Goal: Task Accomplishment & Management: Complete application form

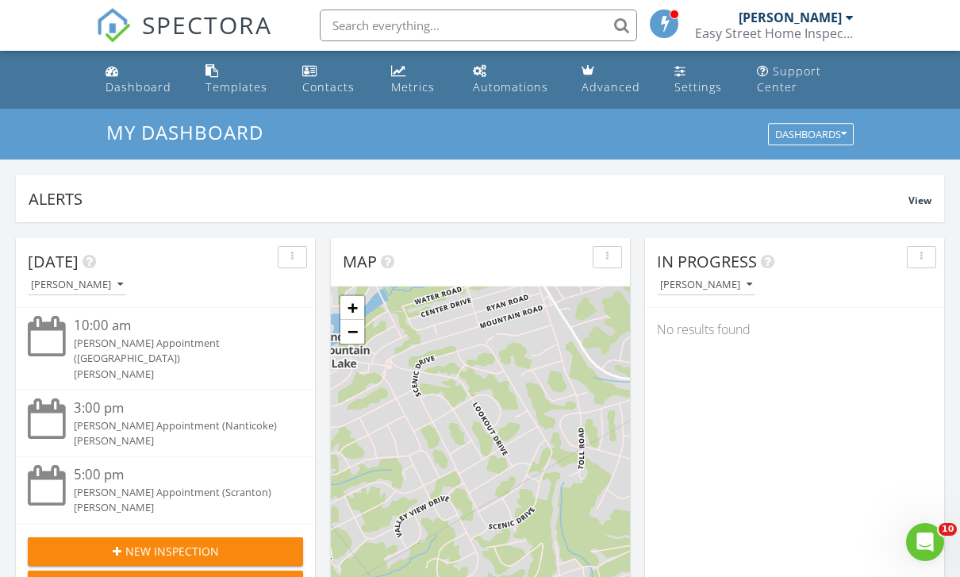
click at [78, 543] on div "New Inspection" at bounding box center [165, 551] width 250 height 17
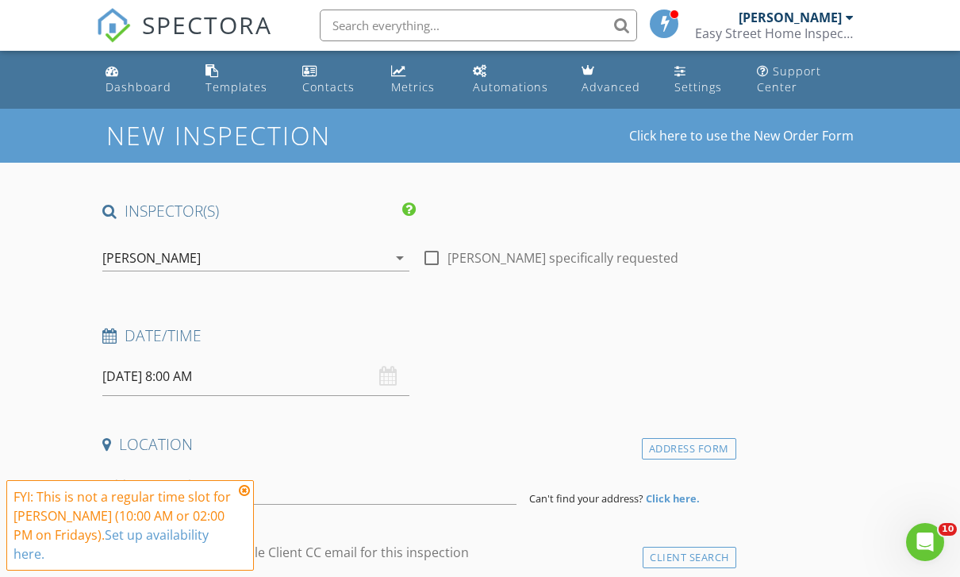
click at [136, 391] on input "08/29/2025 8:00 AM" at bounding box center [255, 376] width 307 height 39
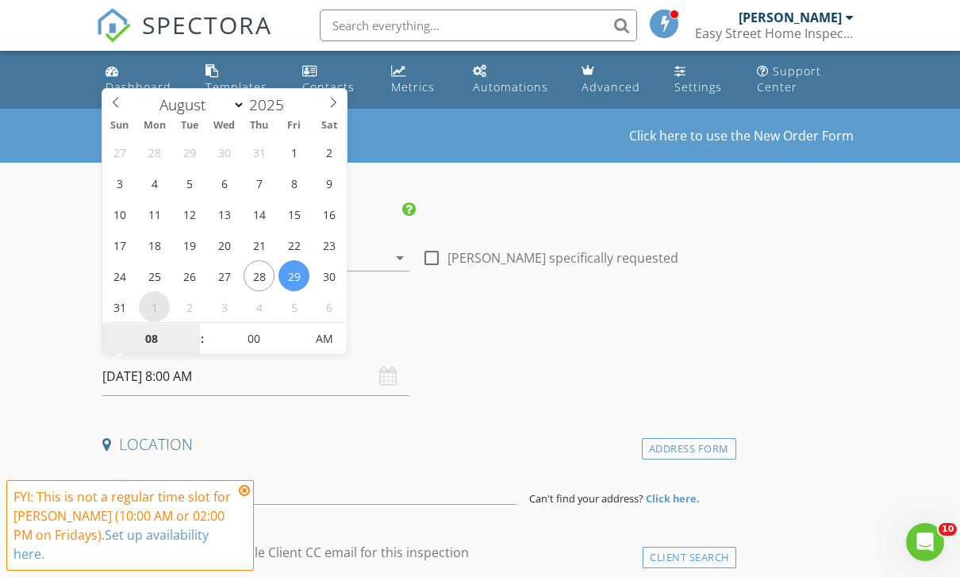
select select "8"
type input "09/01/2025 8:00 AM"
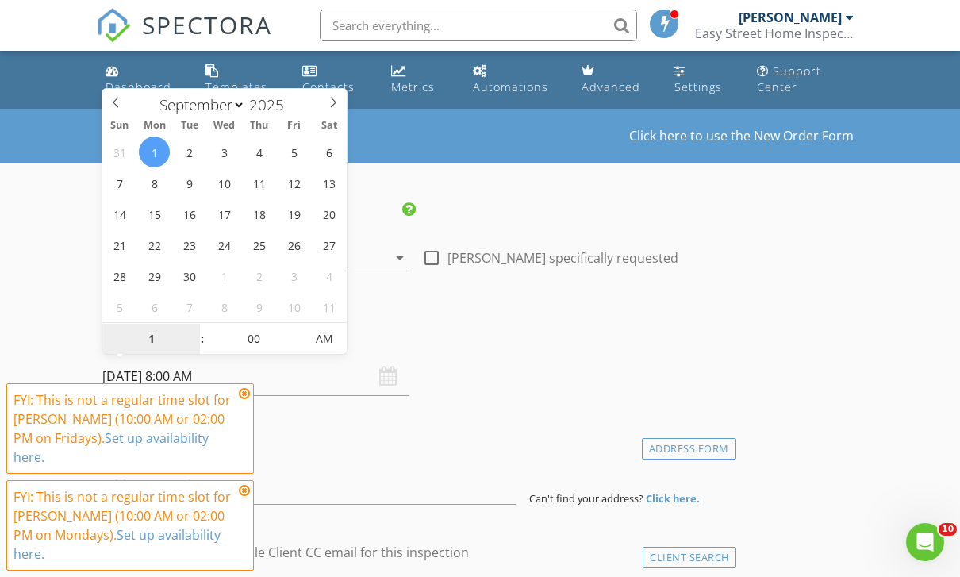
type input "10"
type input "09/01/2025 10:00 AM"
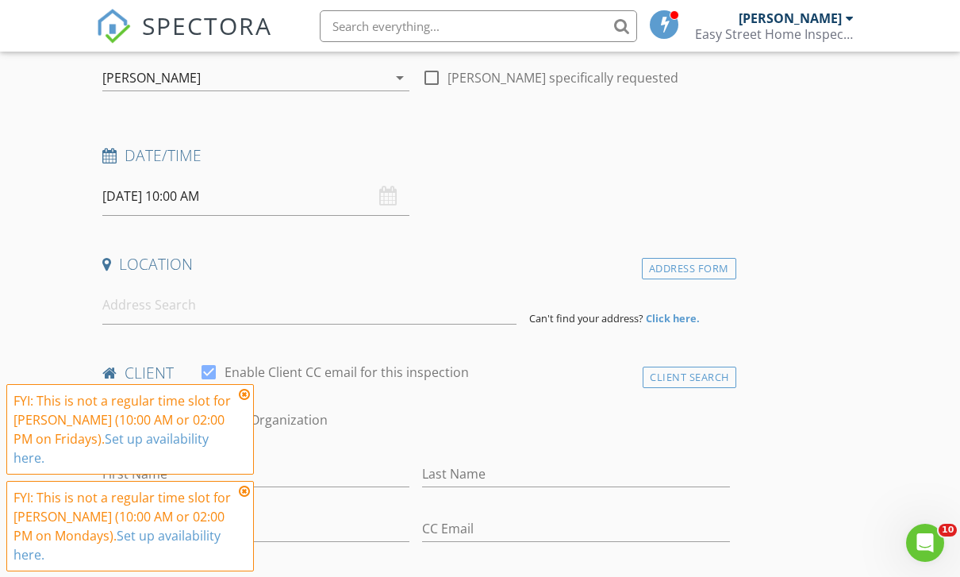
scroll to position [180, 0]
click at [134, 313] on input at bounding box center [309, 305] width 414 height 39
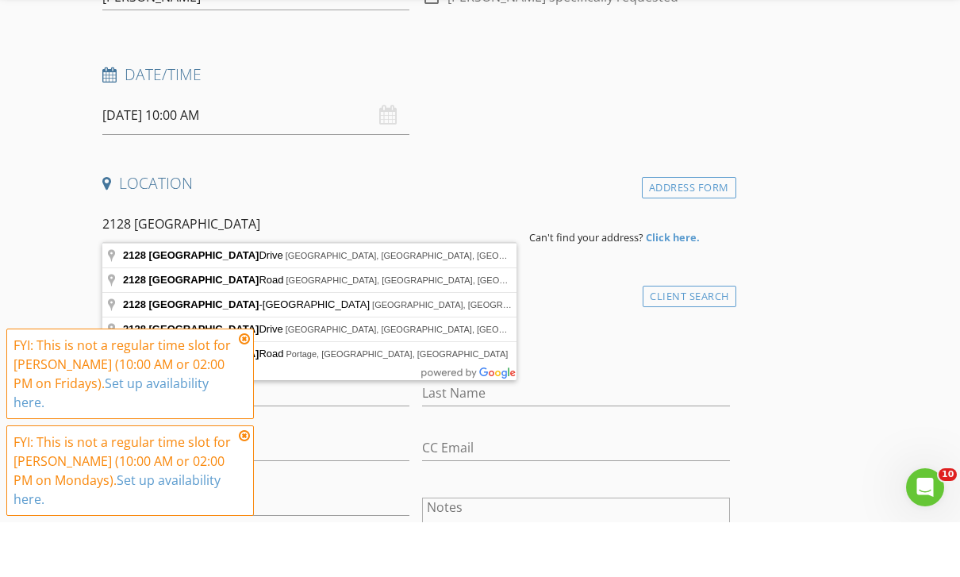
scroll to position [209, 0]
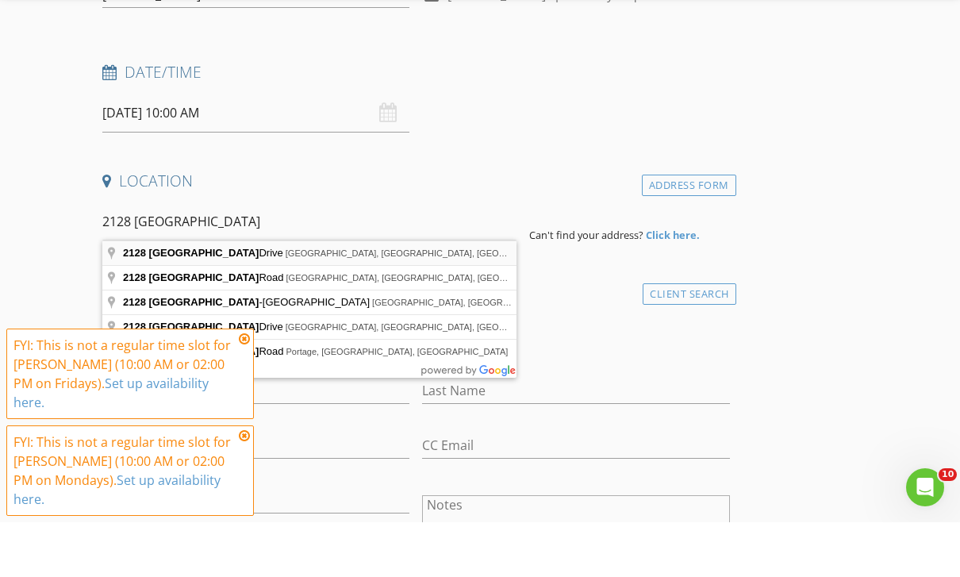
type input "2128 Southport Drive, East Stroudsburg, PA, USA"
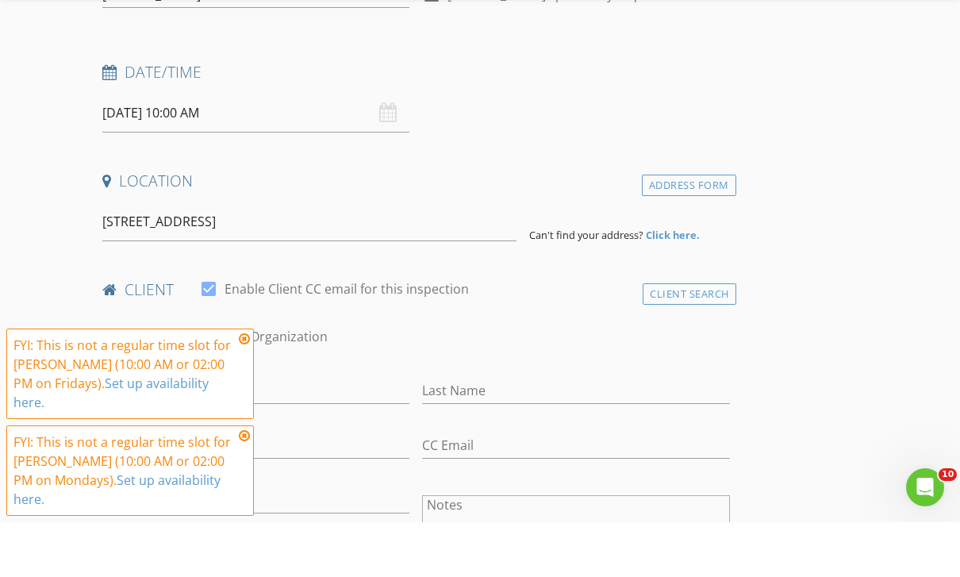
scroll to position [263, 0]
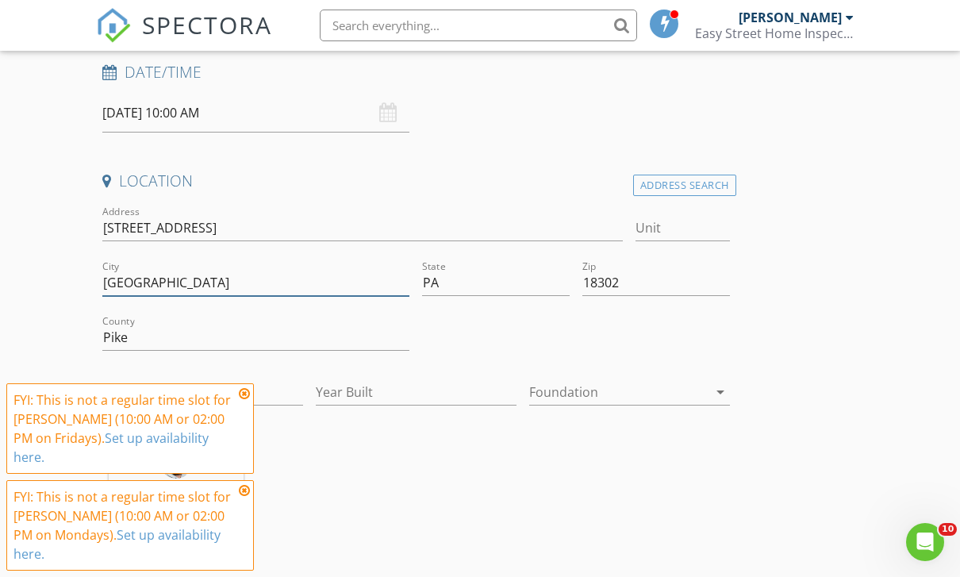
click at [203, 271] on input "East Stroudsburg" at bounding box center [255, 283] width 307 height 26
click at [198, 276] on input "East Stroudsburg" at bounding box center [255, 283] width 307 height 26
click at [196, 282] on input "East Stroudsburg" at bounding box center [255, 283] width 307 height 26
type input "E"
type input "Bushkill"
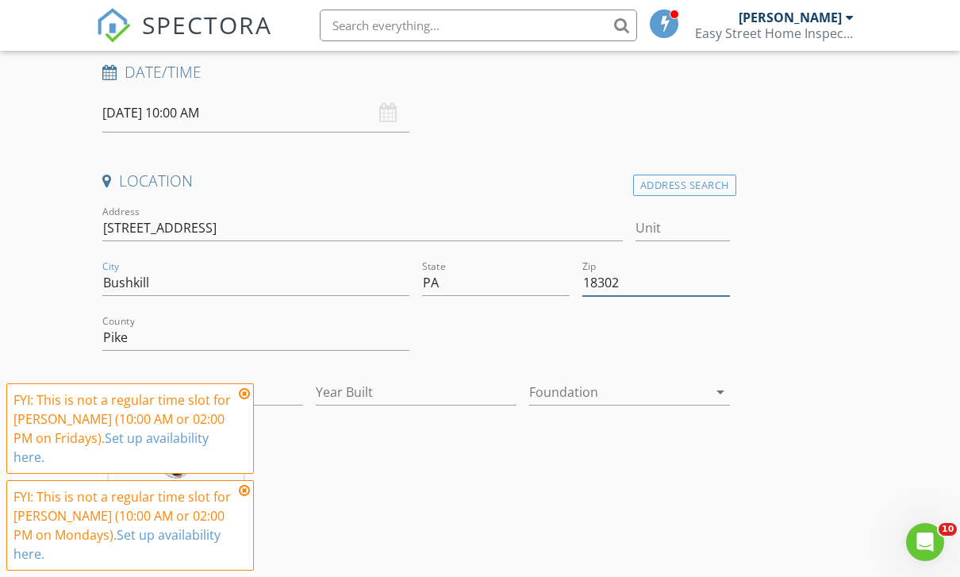
click at [679, 273] on input "18302" at bounding box center [656, 283] width 148 height 26
click at [118, 229] on input "[STREET_ADDRESS]" at bounding box center [362, 228] width 520 height 26
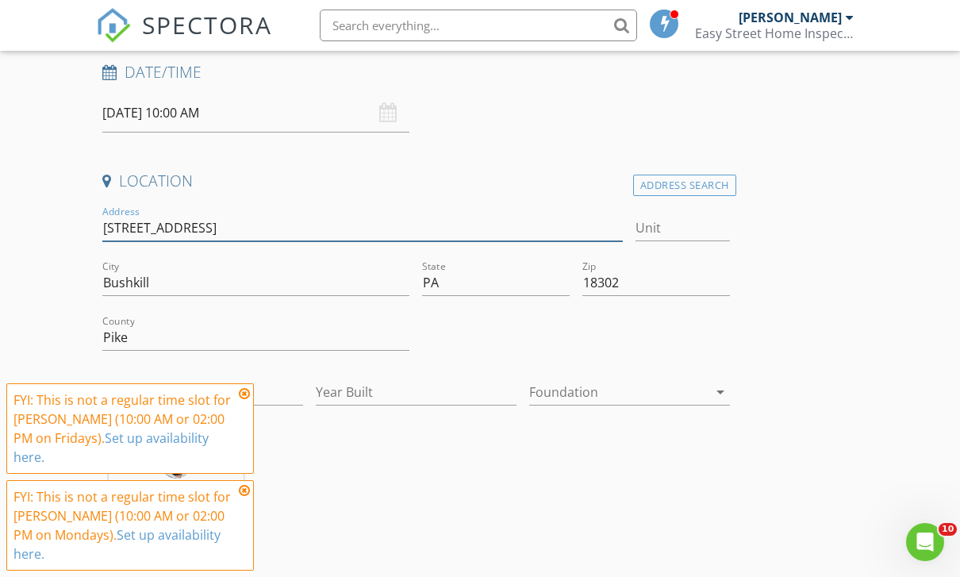
click at [114, 230] on input "[STREET_ADDRESS]" at bounding box center [362, 228] width 520 height 26
click at [113, 227] on input "[STREET_ADDRESS]" at bounding box center [362, 228] width 520 height 26
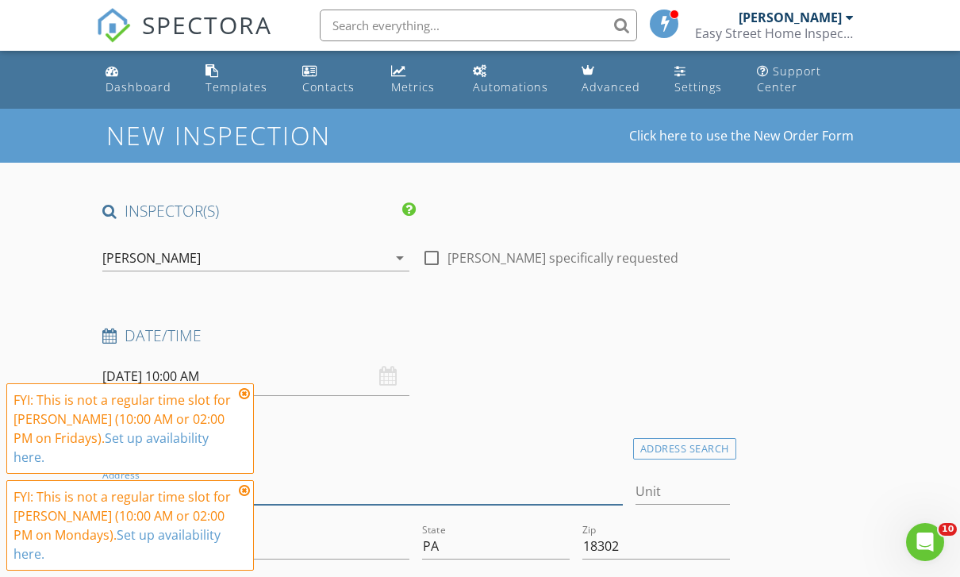
scroll to position [173, 0]
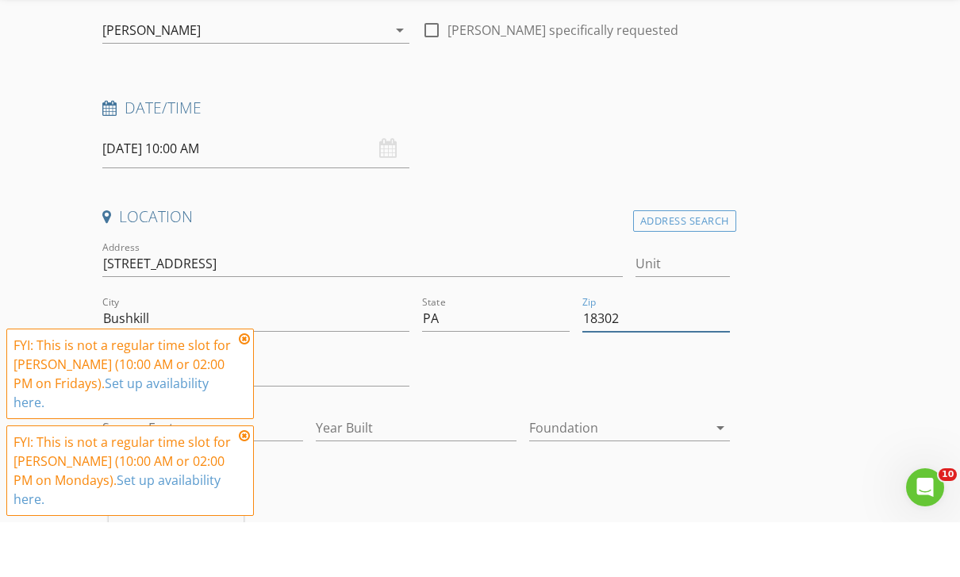
click at [657, 360] on input "18302" at bounding box center [656, 373] width 148 height 26
type input "18324"
type input "0"
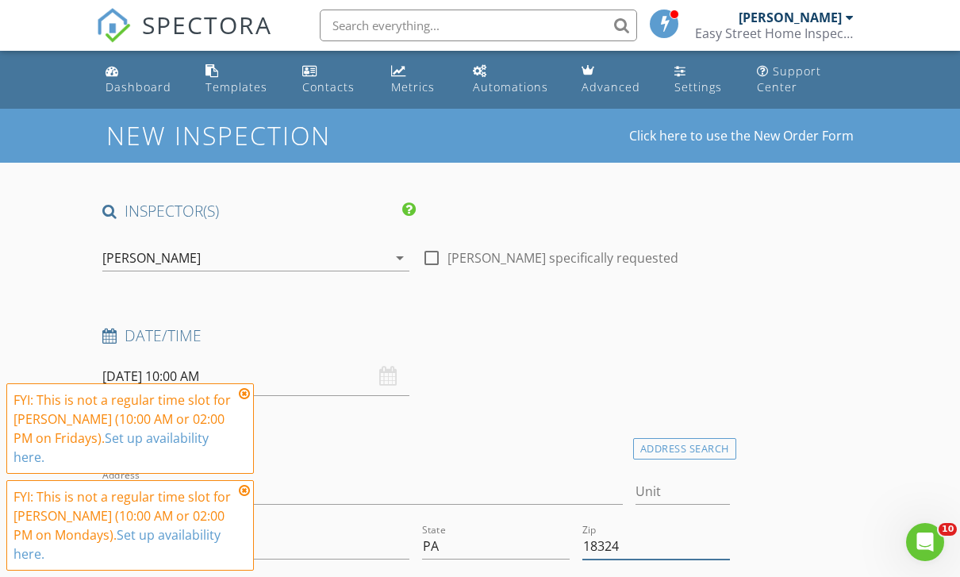
scroll to position [228, 0]
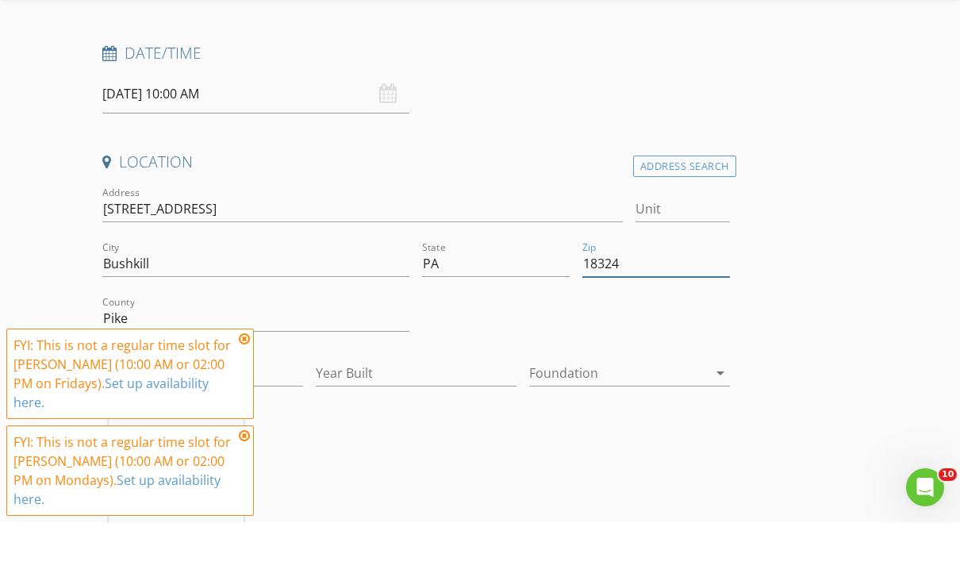
type input "18324"
click at [120, 129] on input "09/01/2025 10:00 AM" at bounding box center [255, 148] width 307 height 39
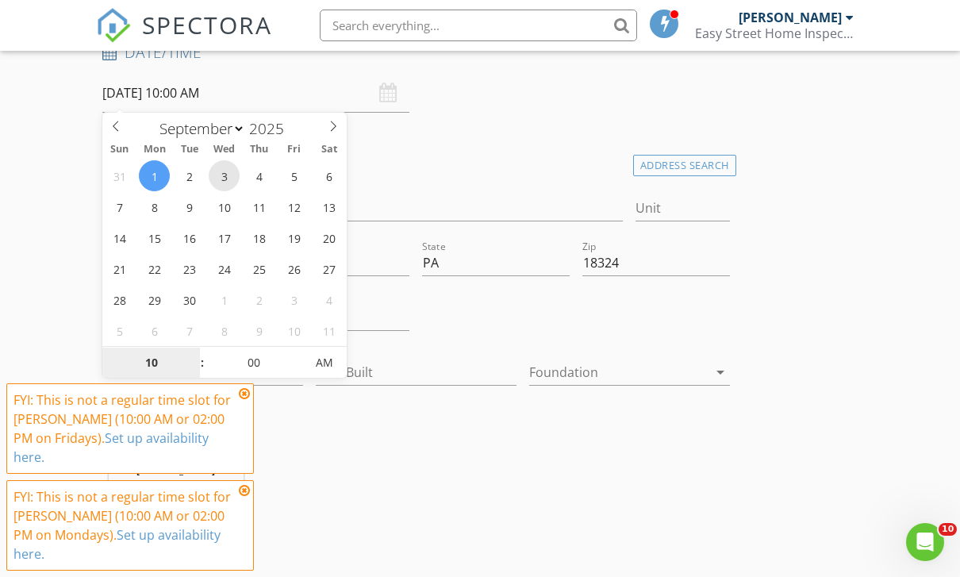
type input "[DATE] 10:00 AM"
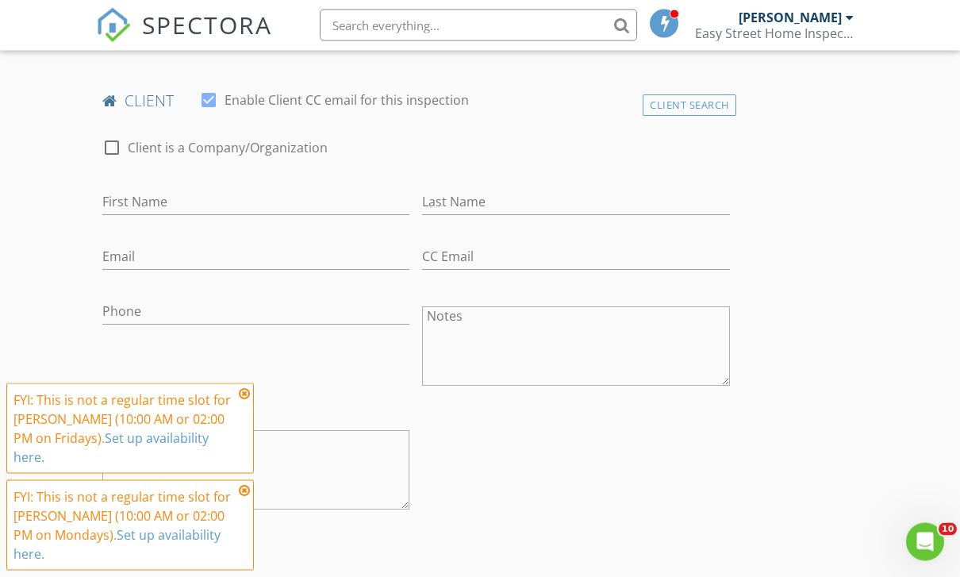
scroll to position [777, 0]
click at [124, 244] on input "Email" at bounding box center [255, 257] width 307 height 26
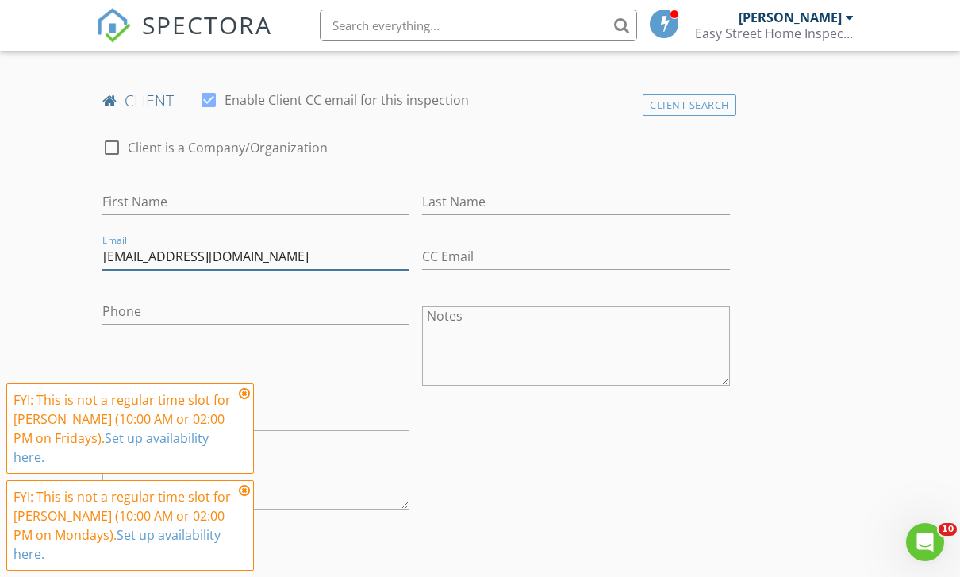
type input "Aranstrickland@gmail.com"
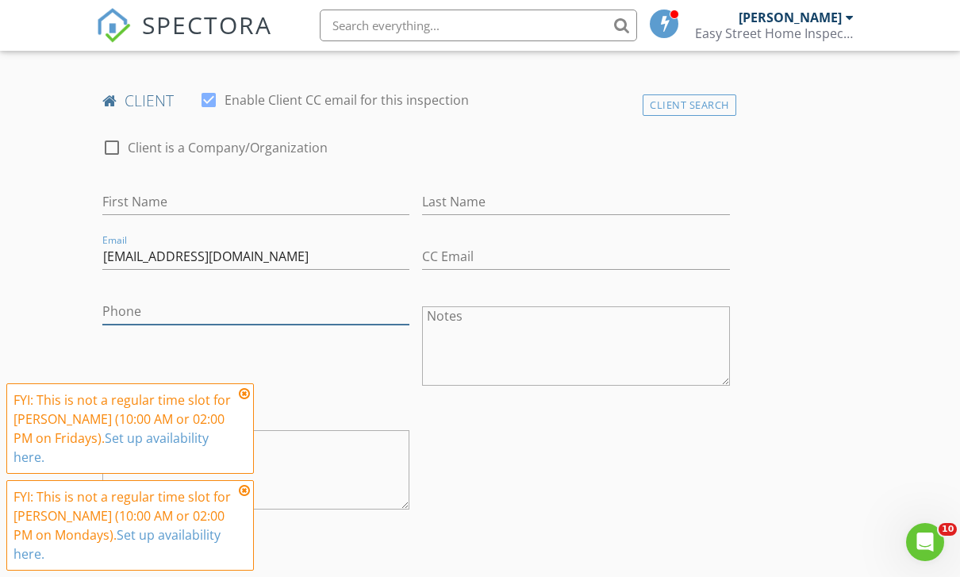
click at [324, 313] on input "Phone" at bounding box center [255, 311] width 307 height 26
type input "[PHONE_NUMBER]"
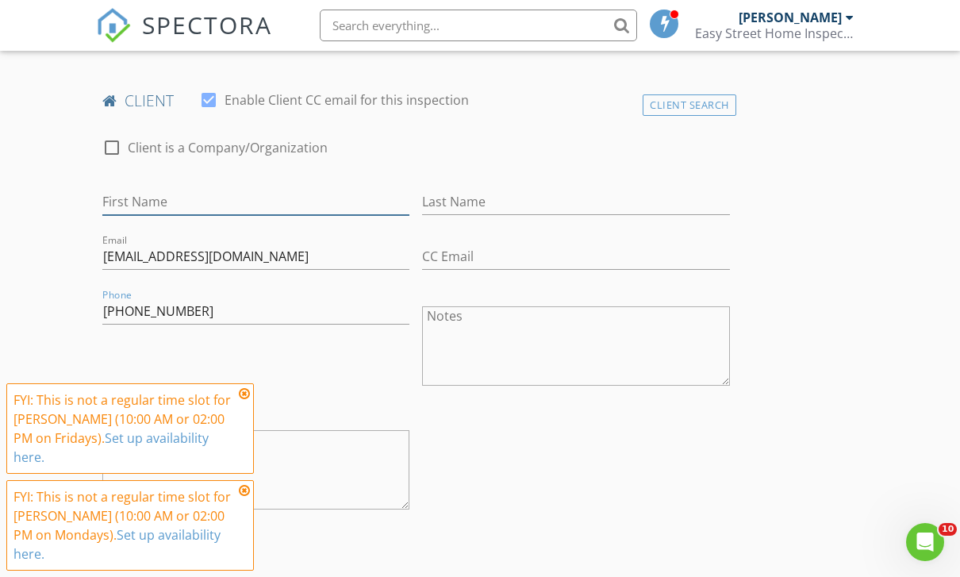
click at [364, 203] on input "First Name" at bounding box center [255, 202] width 307 height 26
type input "k"
type input "[PERSON_NAME]"
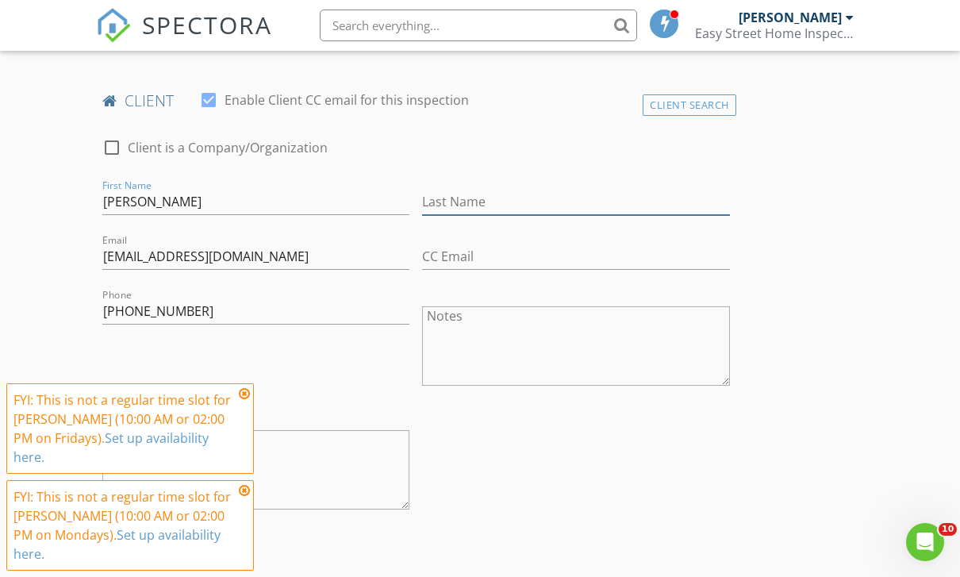
click at [521, 191] on input "Last Name" at bounding box center [575, 202] width 307 height 26
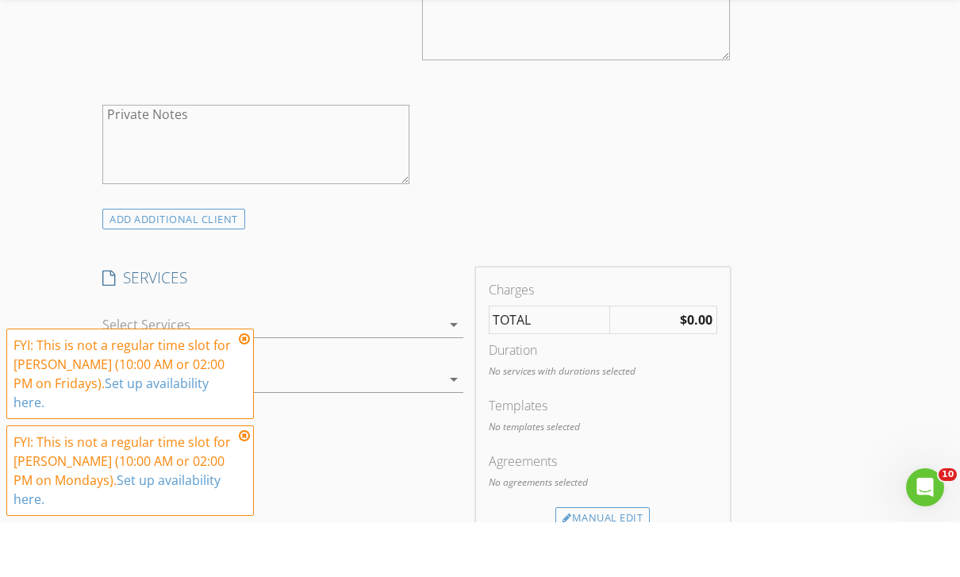
scroll to position [1089, 0]
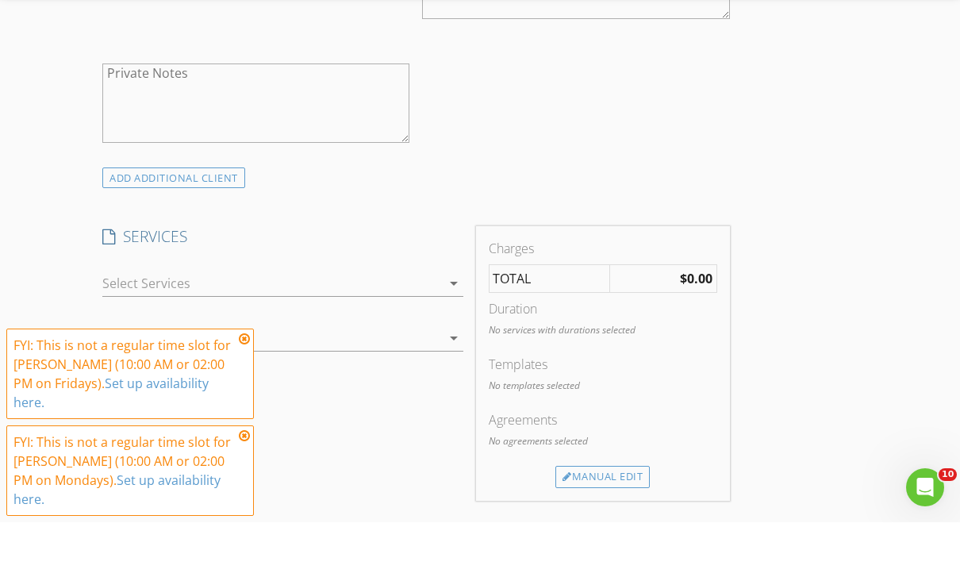
type input "Aran"
click at [422, 325] on div at bounding box center [271, 337] width 339 height 25
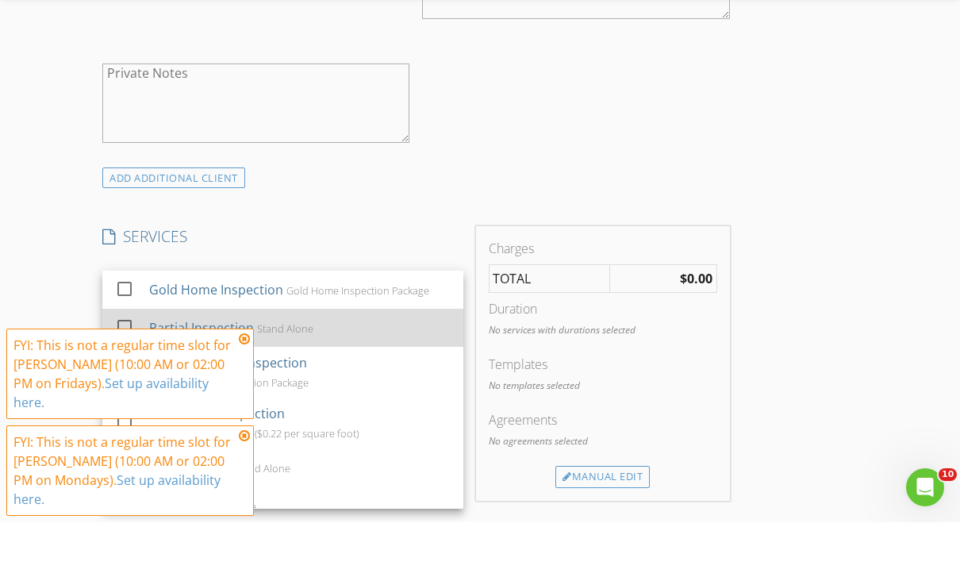
scroll to position [1144, 0]
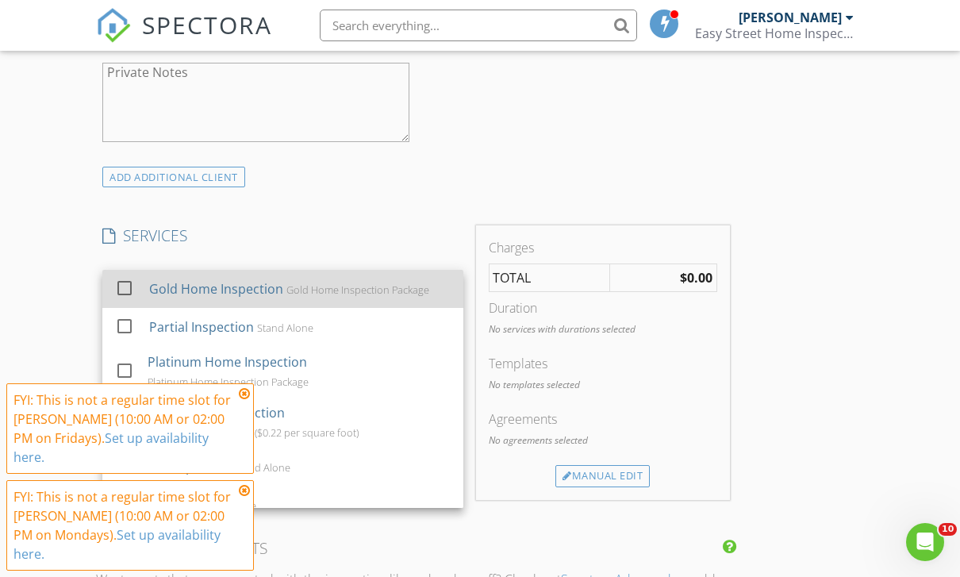
click at [120, 286] on div at bounding box center [124, 288] width 27 height 27
checkbox input "false"
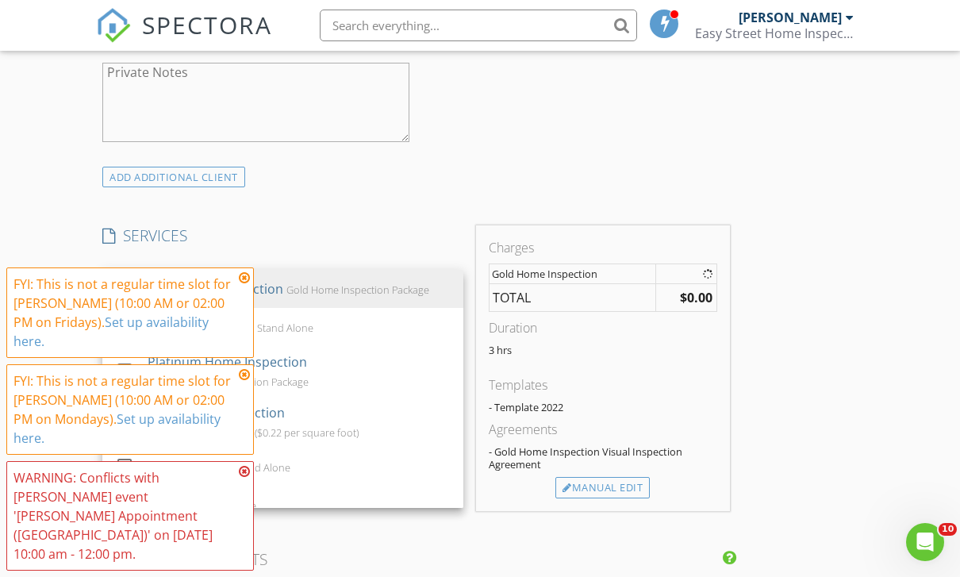
click at [19, 252] on div "New Inspection Click here to use the New Order Form INSPECTOR(S) check_box Joe …" at bounding box center [480, 561] width 960 height 3193
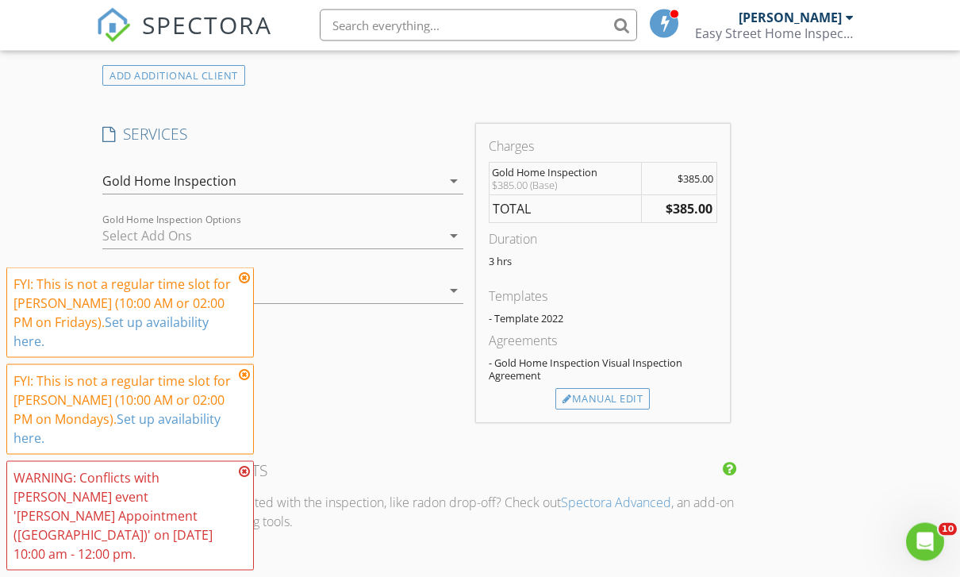
click at [178, 224] on div at bounding box center [271, 236] width 339 height 25
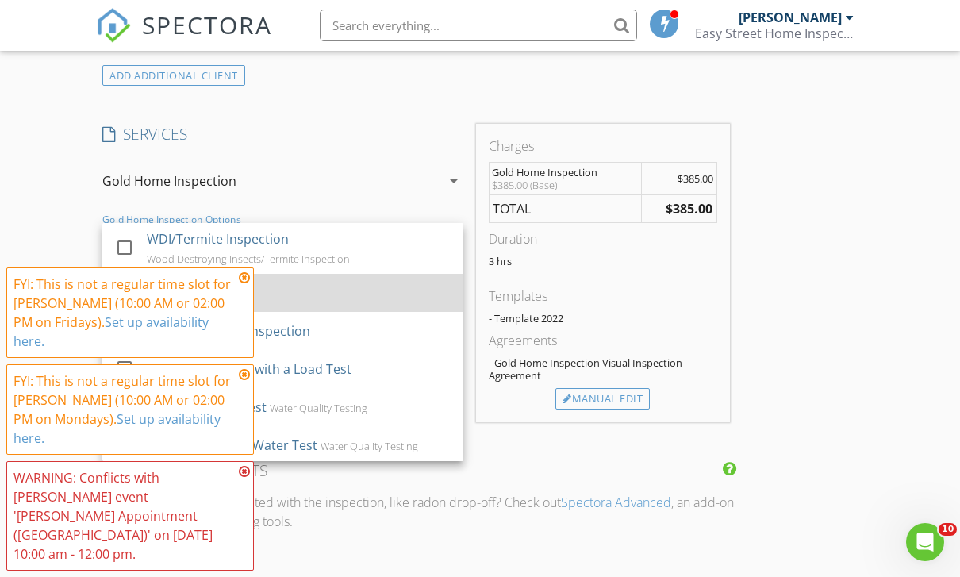
click at [126, 284] on div at bounding box center [124, 291] width 27 height 27
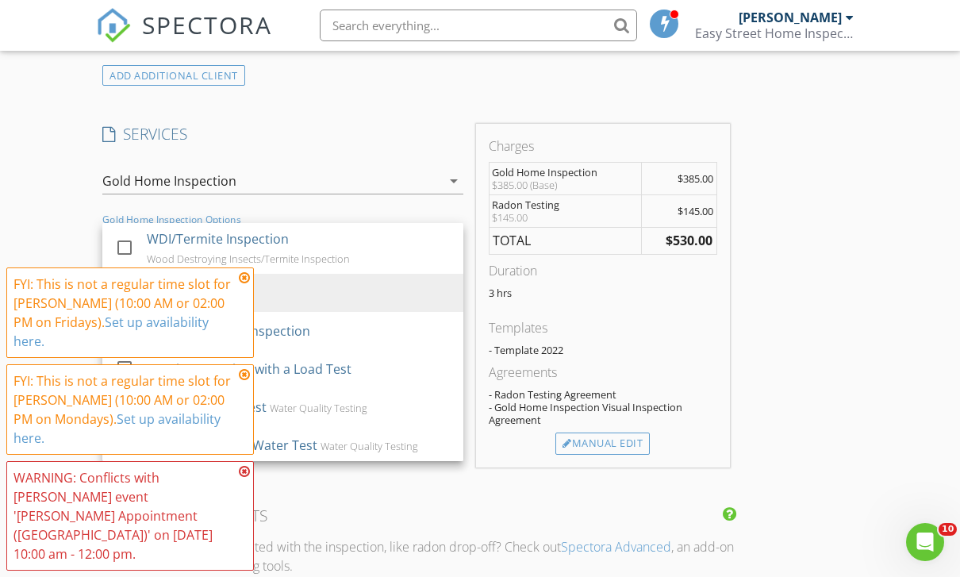
click at [63, 271] on div "New Inspection Click here to use the New Order Form INSPECTOR(S) check_box Joe …" at bounding box center [480, 488] width 960 height 3251
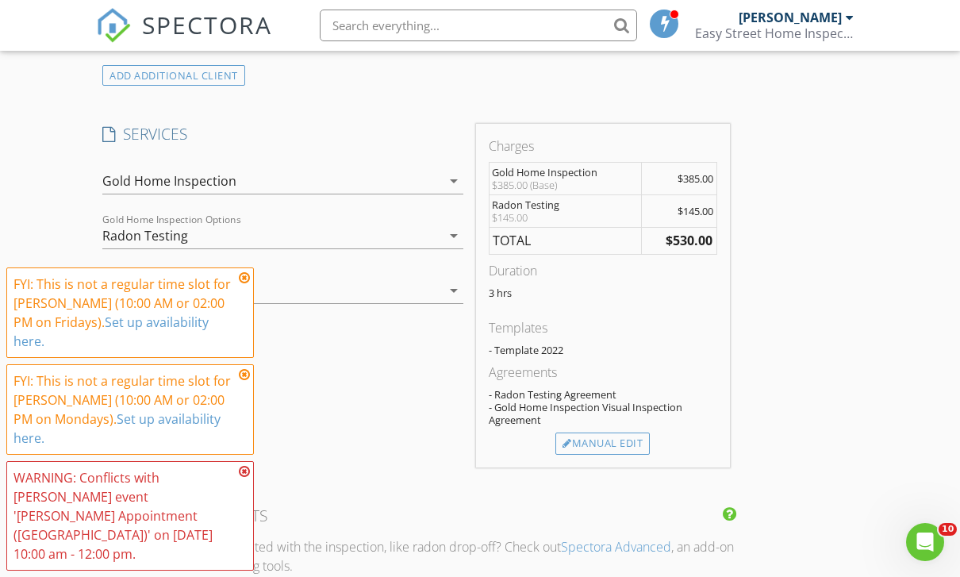
click at [241, 284] on icon at bounding box center [244, 277] width 11 height 13
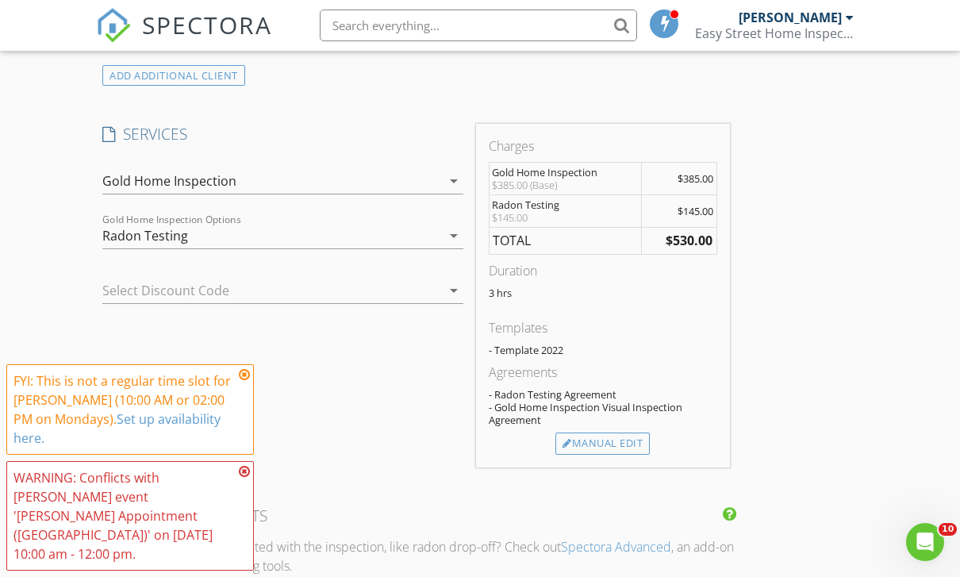
click at [244, 381] on icon at bounding box center [244, 374] width 11 height 13
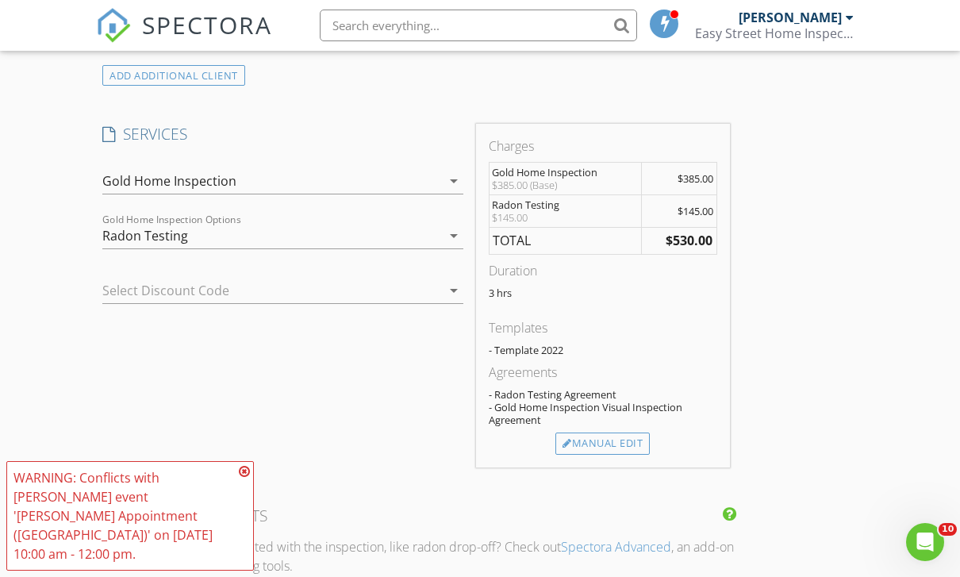
click at [244, 478] on icon at bounding box center [244, 471] width 11 height 13
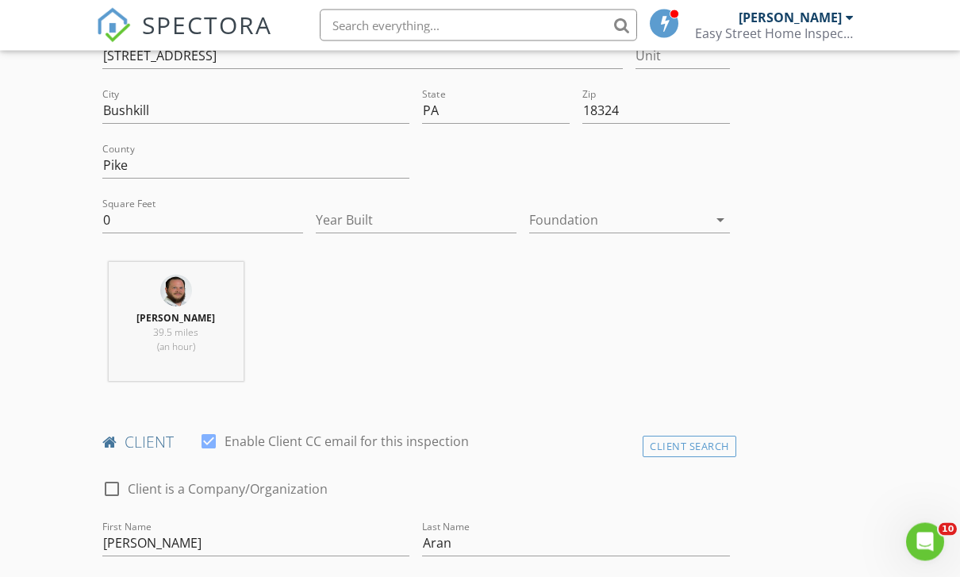
scroll to position [394, 0]
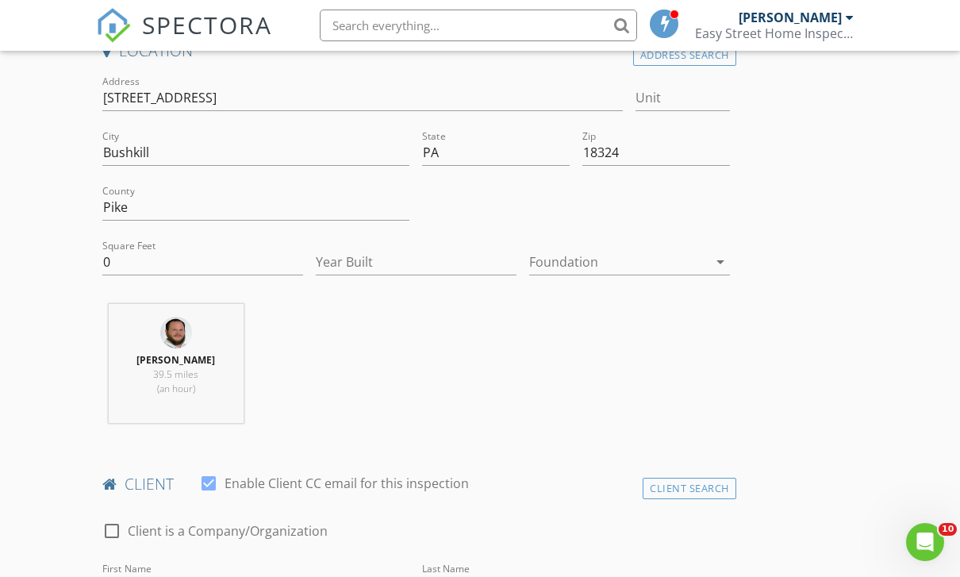
click at [228, 275] on div "Square Feet 0" at bounding box center [202, 270] width 201 height 42
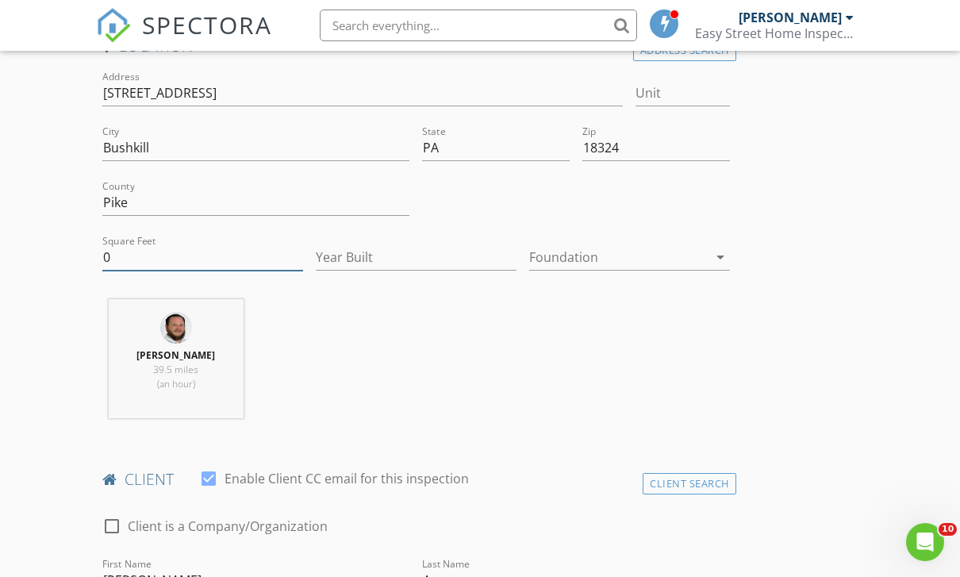
click at [201, 247] on input "0" at bounding box center [202, 257] width 201 height 26
type input "1176"
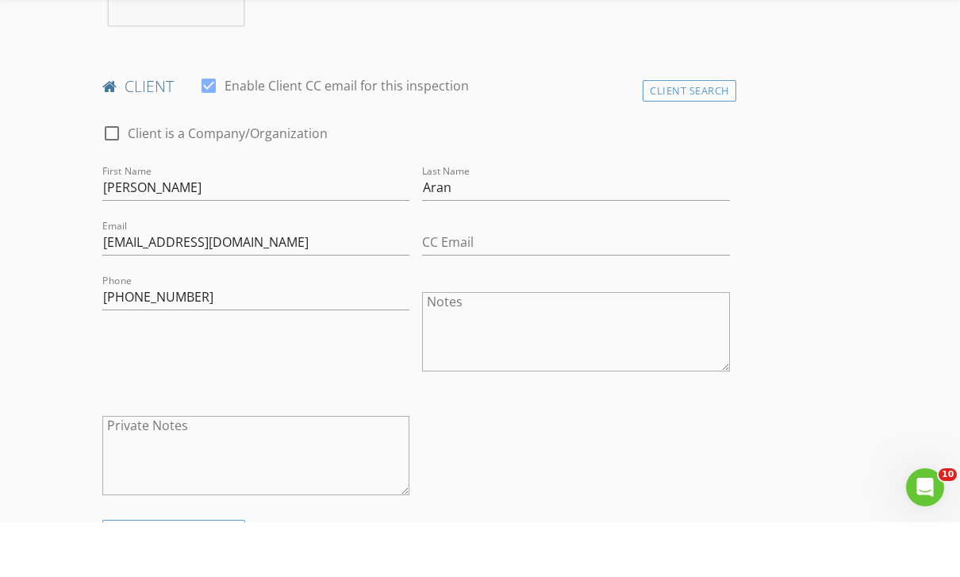
scroll to position [935, 0]
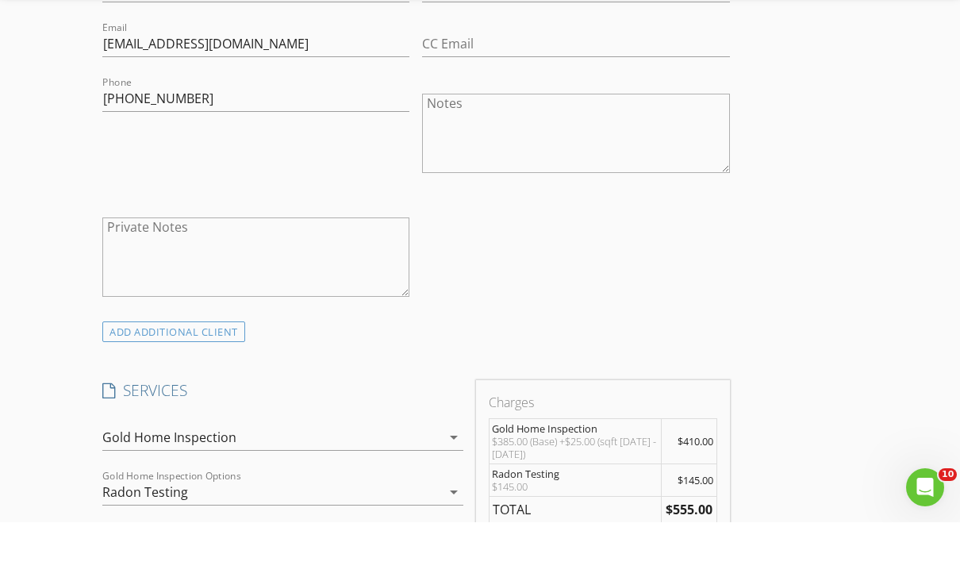
click at [409, 479] on div "Gold Home Inspection" at bounding box center [271, 491] width 339 height 25
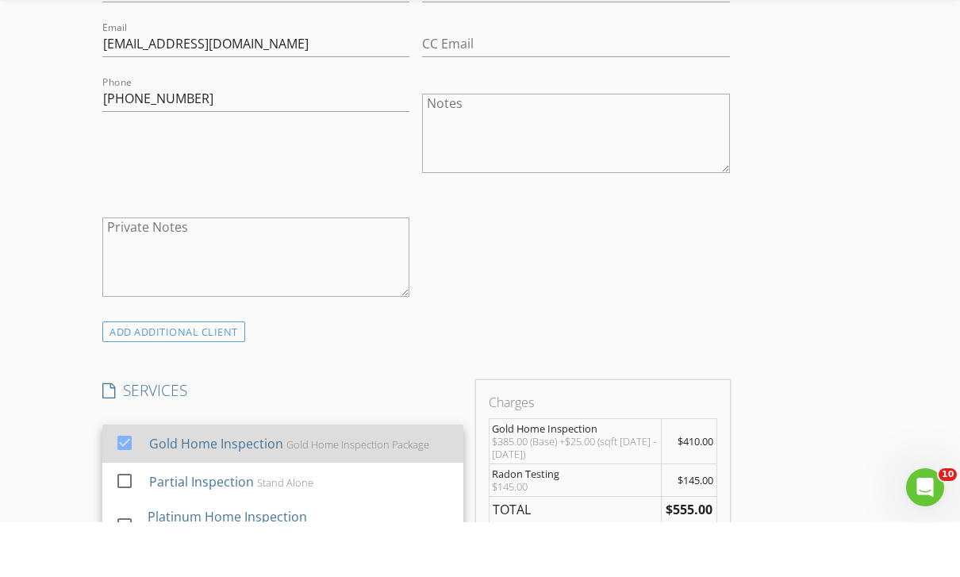
scroll to position [989, 0]
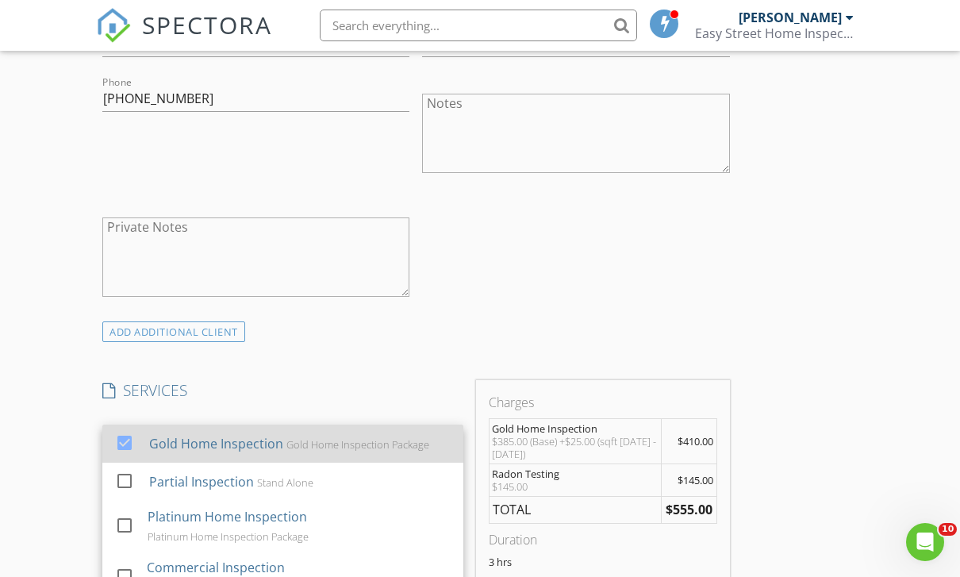
click at [125, 446] on div at bounding box center [124, 442] width 27 height 27
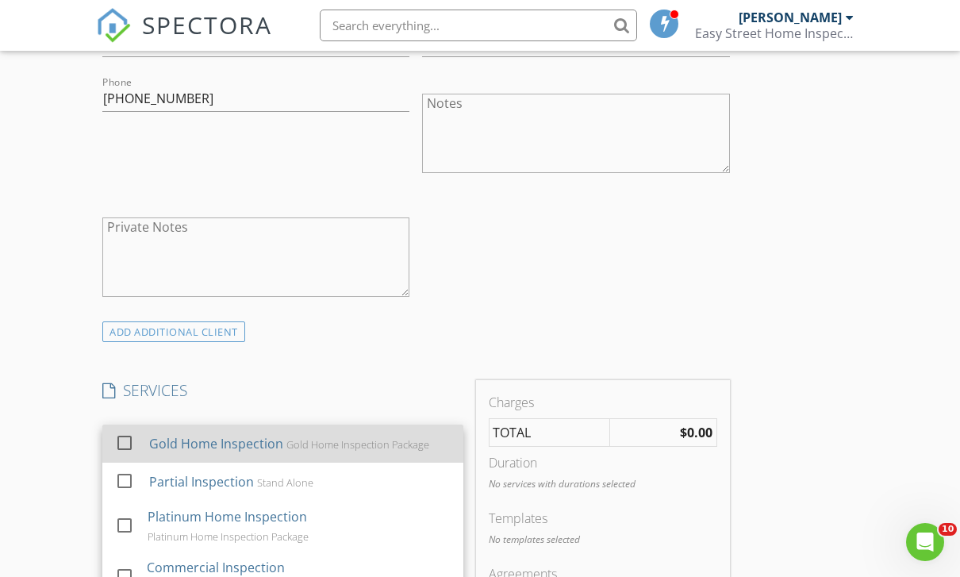
click at [122, 443] on div at bounding box center [124, 442] width 27 height 27
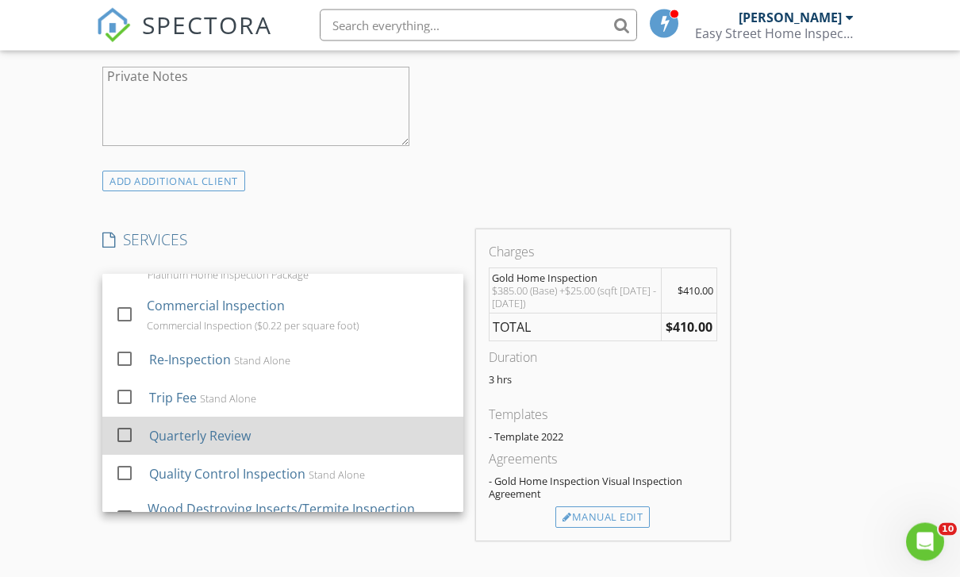
scroll to position [130, 0]
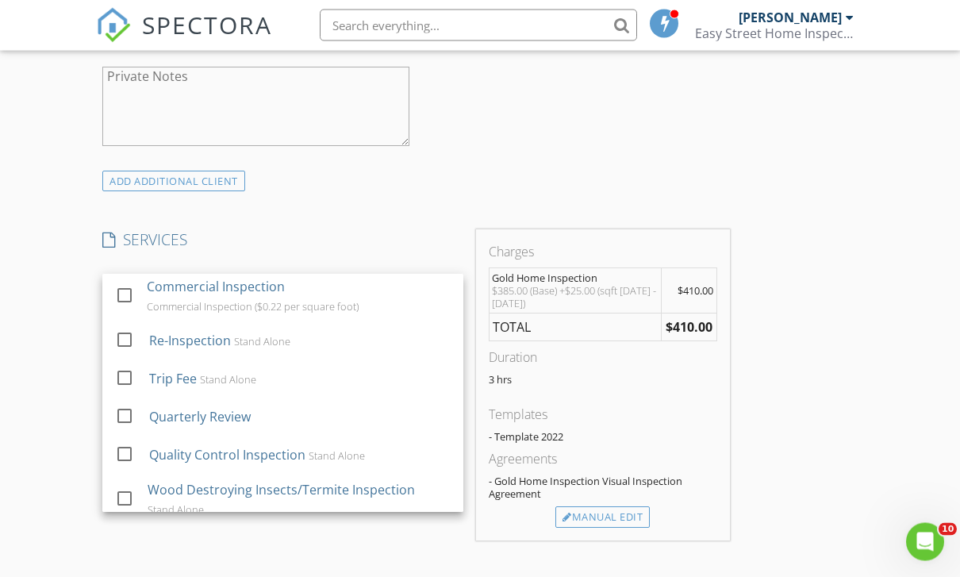
click at [74, 353] on div "New Inspection Click here to use the New Order Form INSPECTOR(S) check_box Joe …" at bounding box center [480, 578] width 960 height 3219
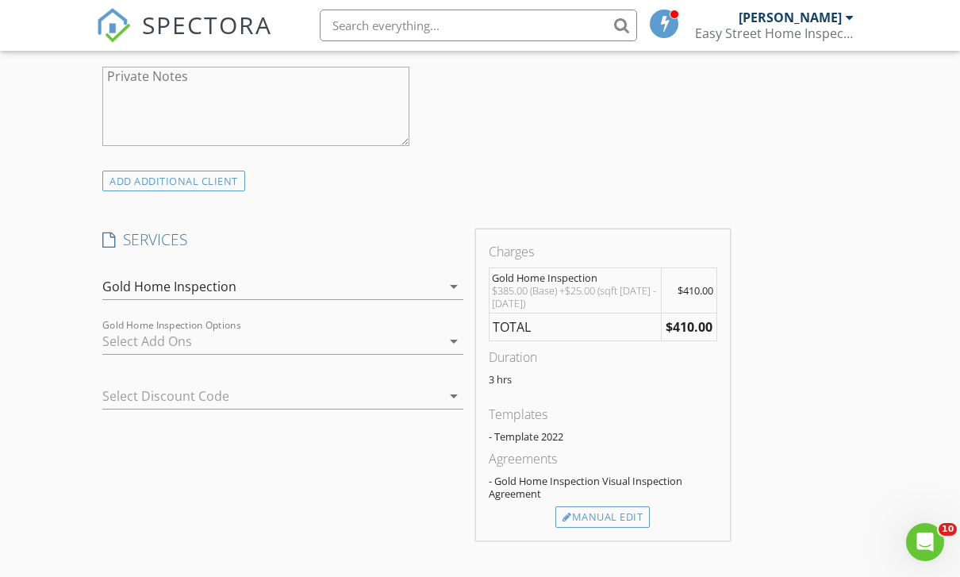
click at [154, 341] on div at bounding box center [271, 340] width 339 height 25
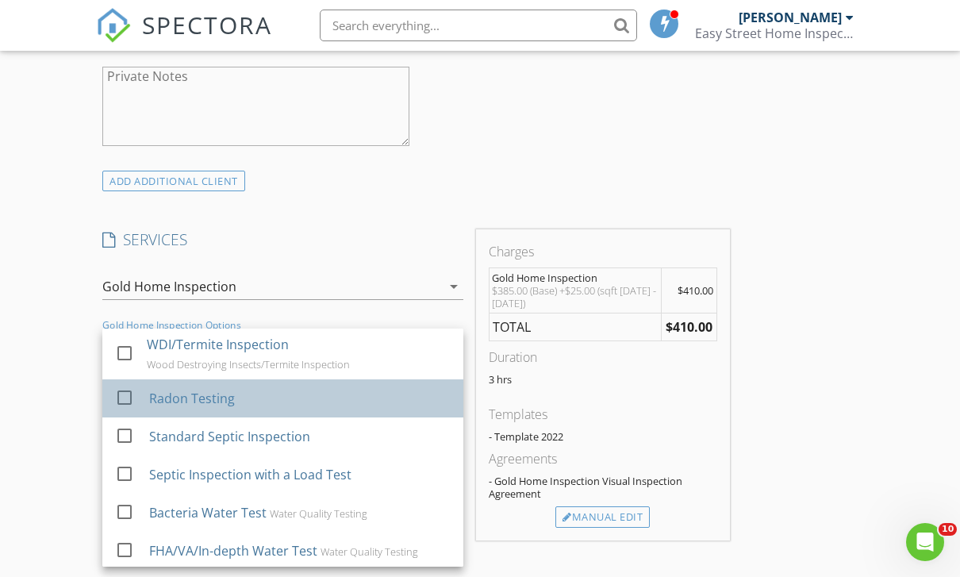
click at [128, 407] on div at bounding box center [127, 412] width 25 height 10
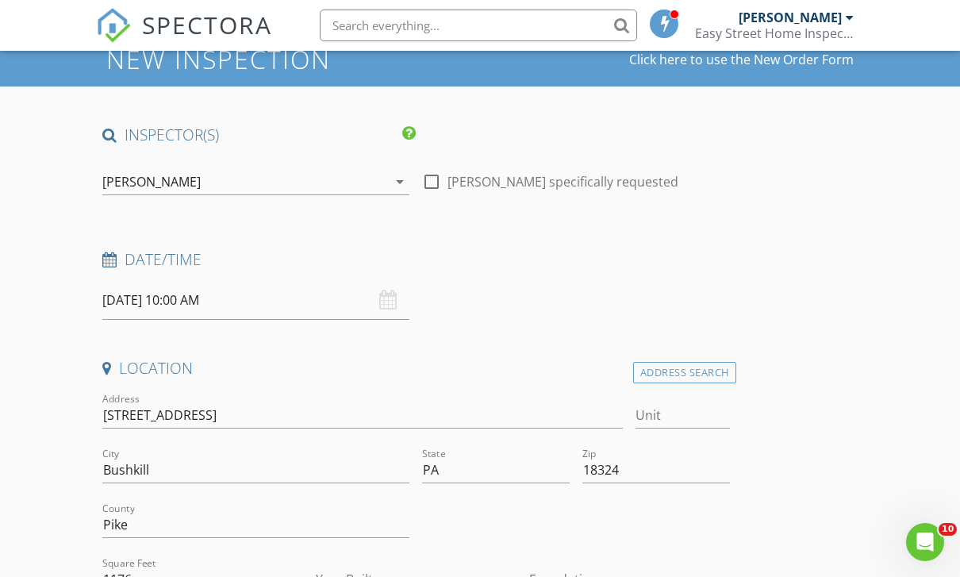
scroll to position [102, 0]
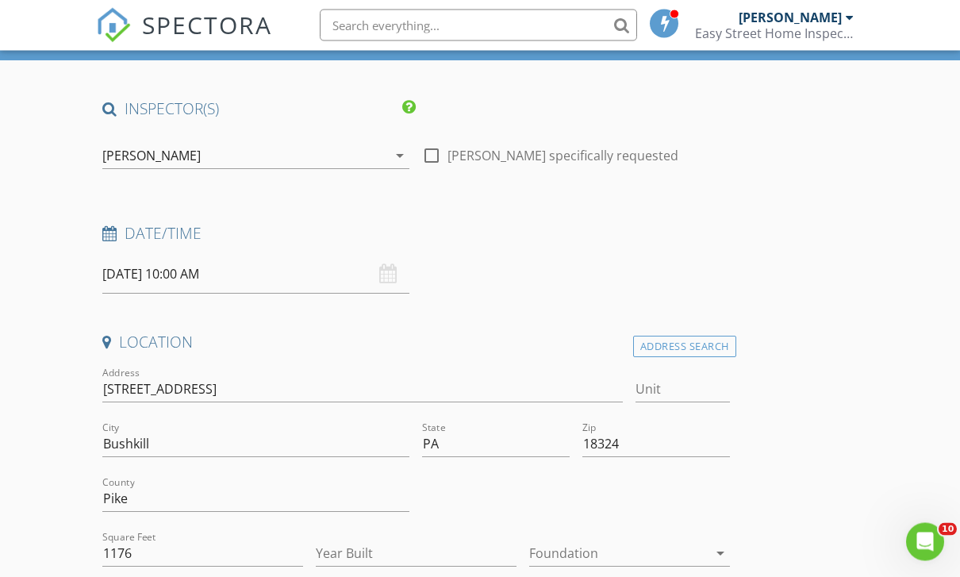
click at [221, 163] on div "[PERSON_NAME]" at bounding box center [244, 156] width 285 height 25
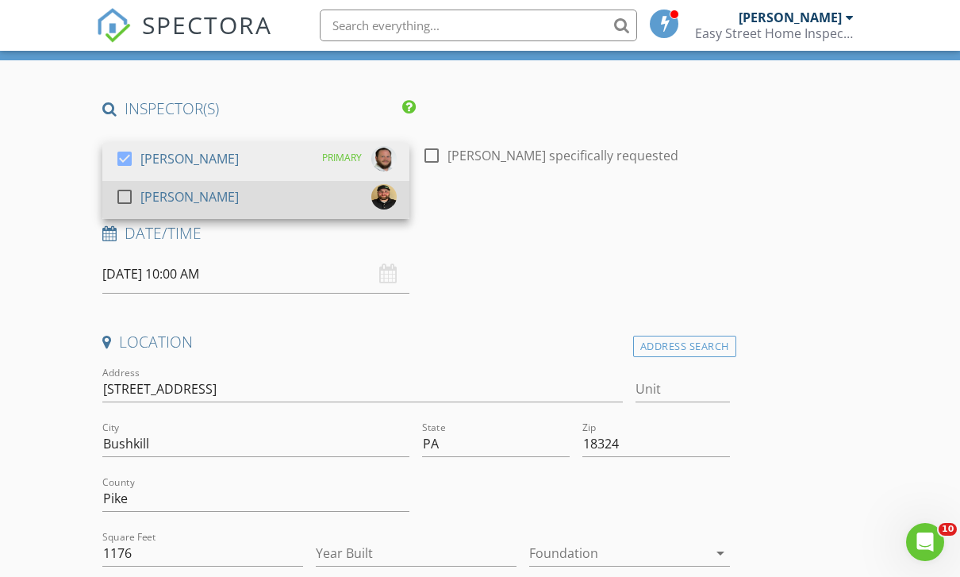
click at [134, 193] on div at bounding box center [124, 196] width 27 height 27
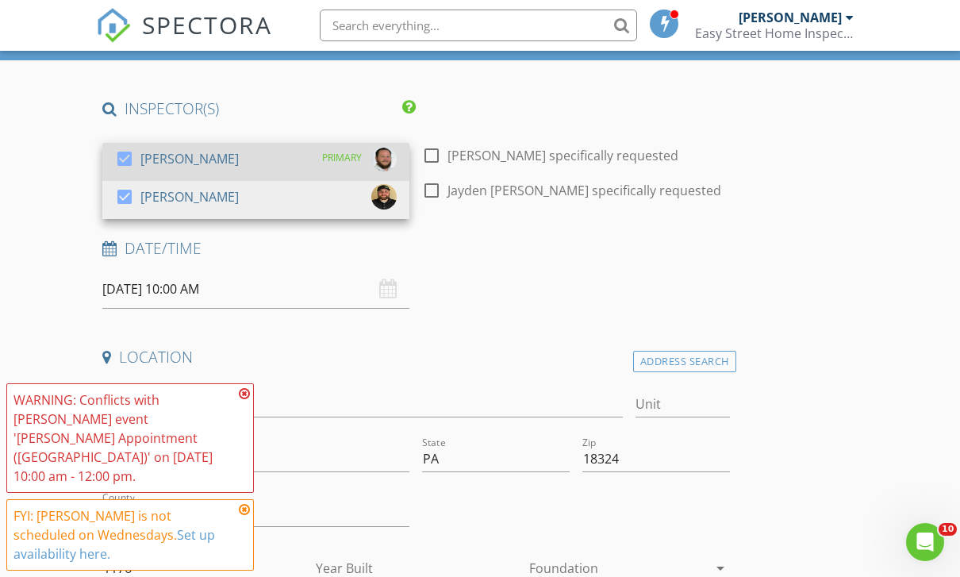
click at [117, 163] on div at bounding box center [124, 158] width 27 height 27
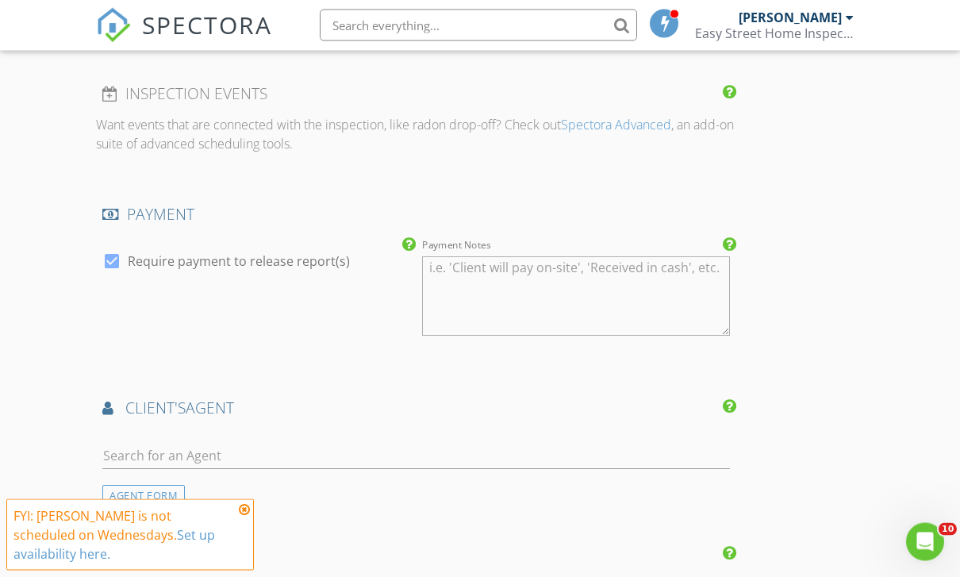
scroll to position [1680, 0]
click at [202, 443] on input "text" at bounding box center [416, 456] width 628 height 26
type input "Maria Ba"
click at [182, 496] on li "No results found. Click to add a new Agent" at bounding box center [416, 491] width 626 height 44
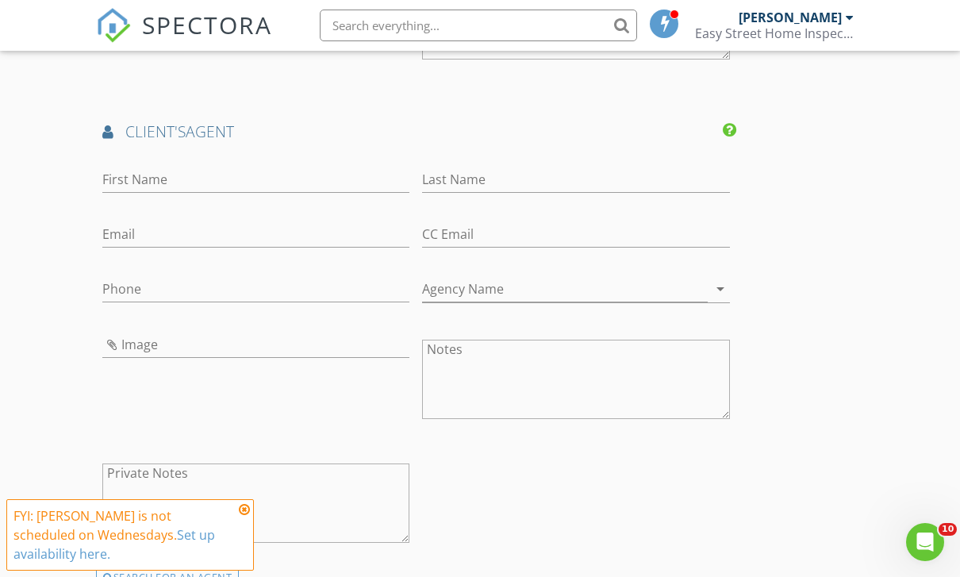
scroll to position [2027, 0]
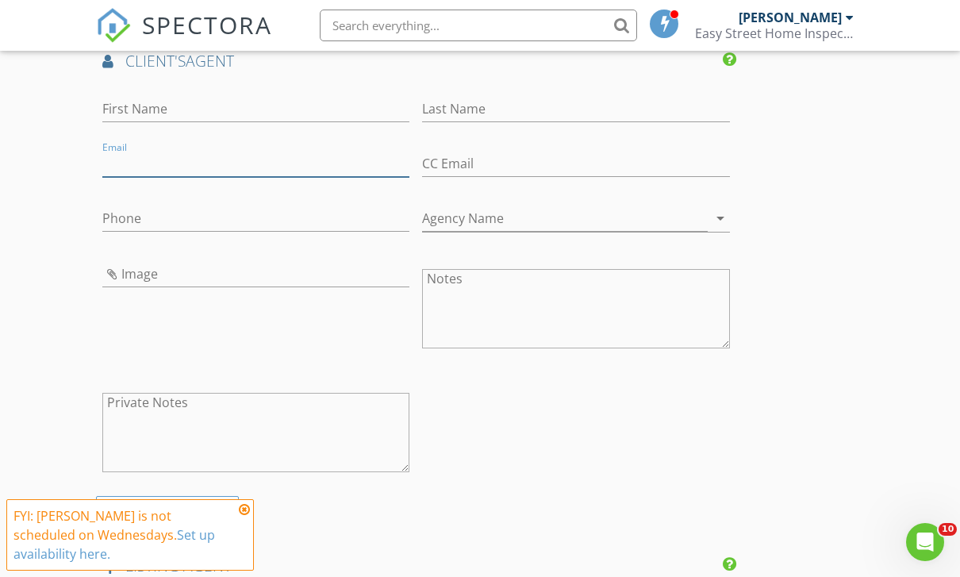
click at [397, 163] on input "Email" at bounding box center [255, 164] width 307 height 26
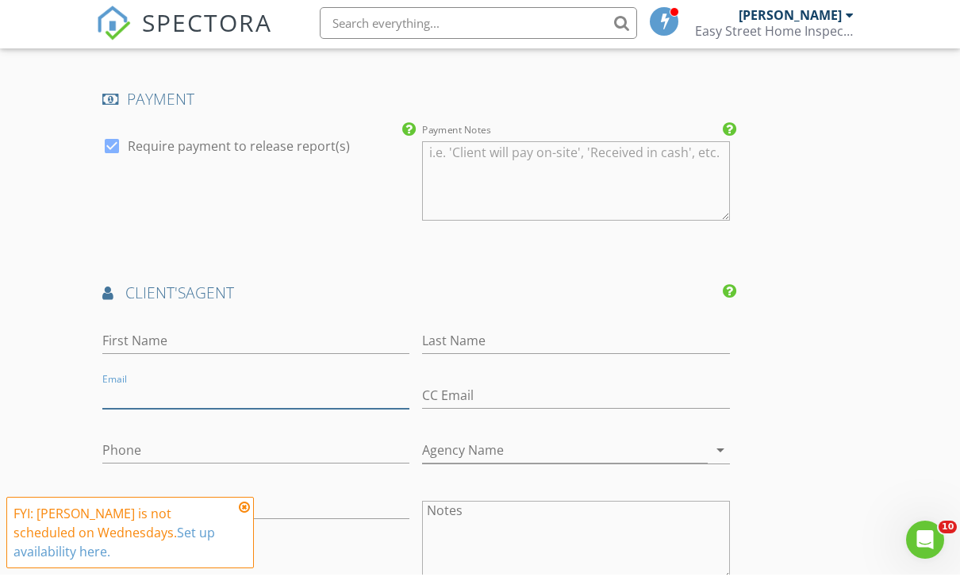
scroll to position [1769, 0]
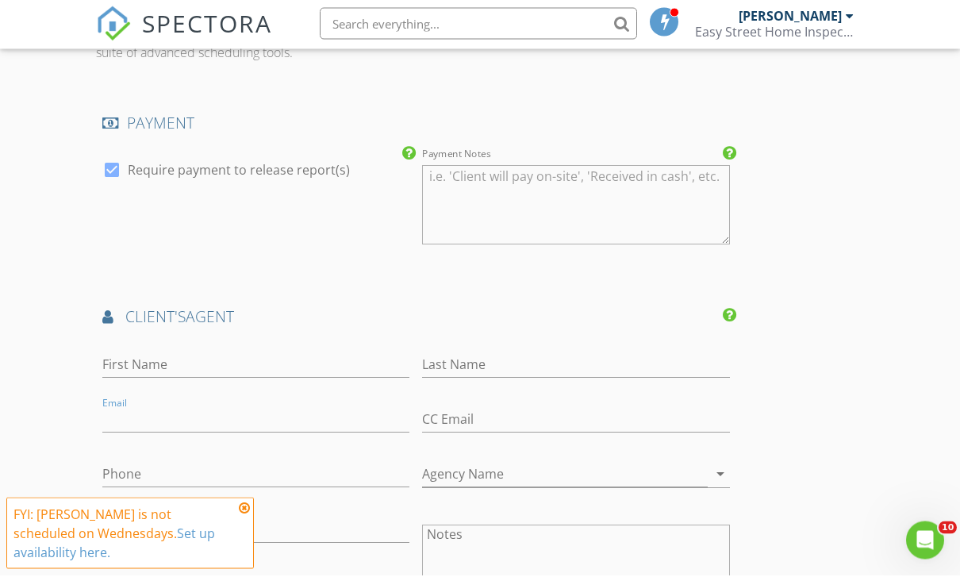
click at [56, 336] on div "New Inspection Click here to use the New Order Form INSPECTOR(S) check_box_outl…" at bounding box center [480, 150] width 960 height 3623
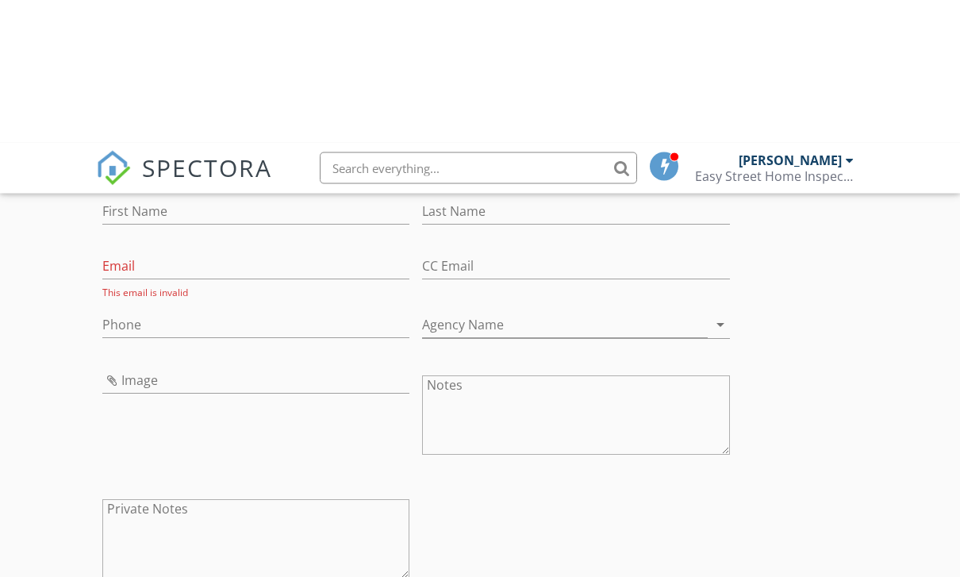
scroll to position [2068, 0]
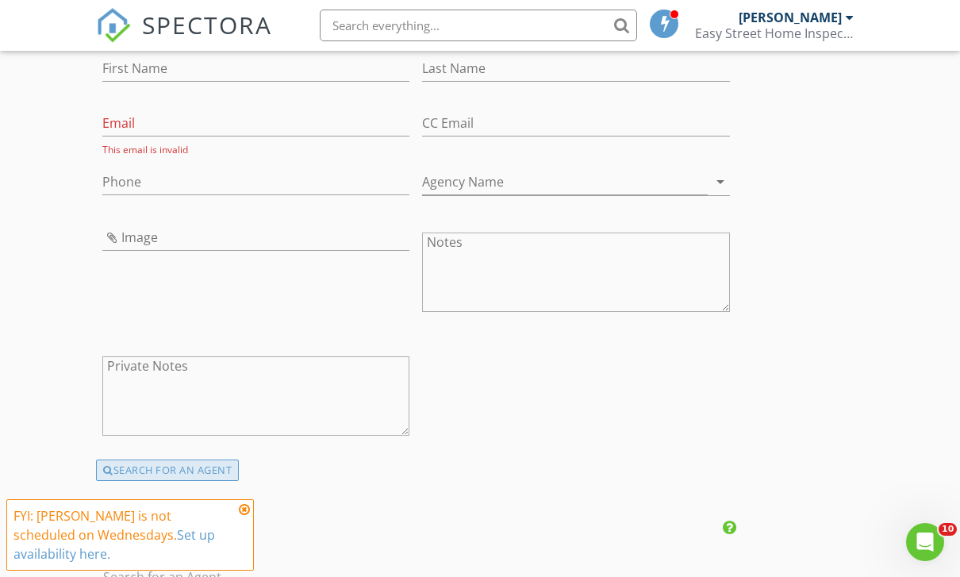
click at [117, 468] on div "SEARCH FOR AN AGENT" at bounding box center [167, 470] width 143 height 22
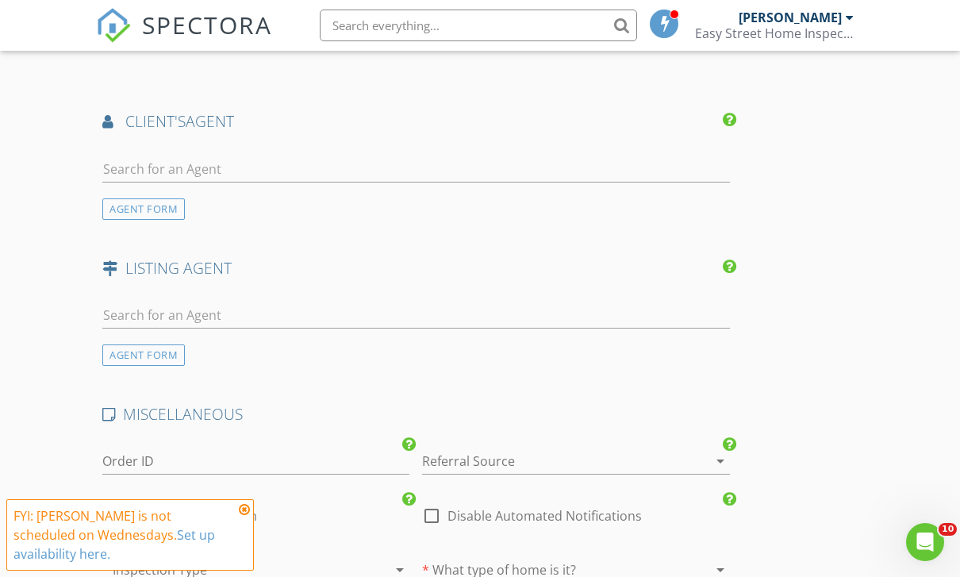
scroll to position [1968, 0]
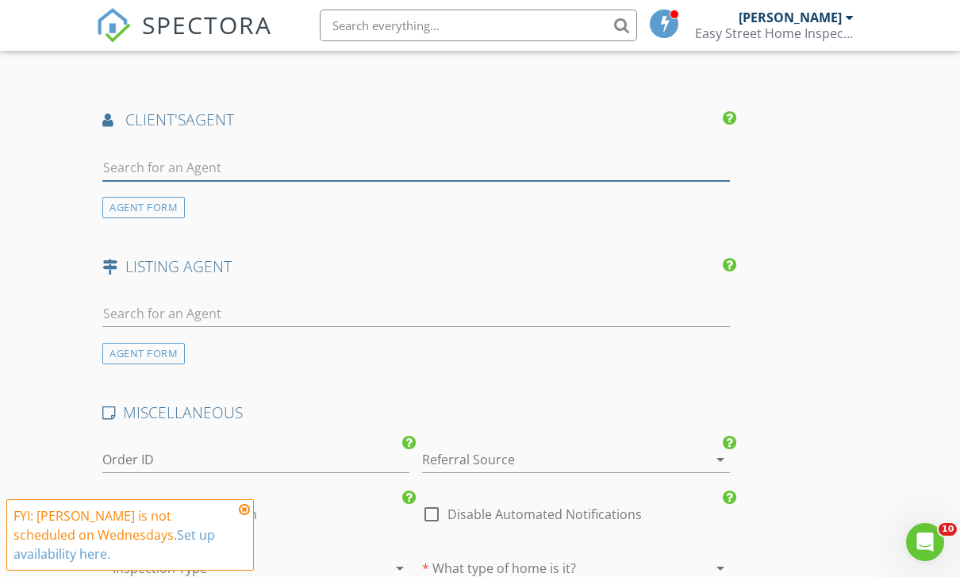
click at [132, 157] on input "text" at bounding box center [416, 168] width 628 height 26
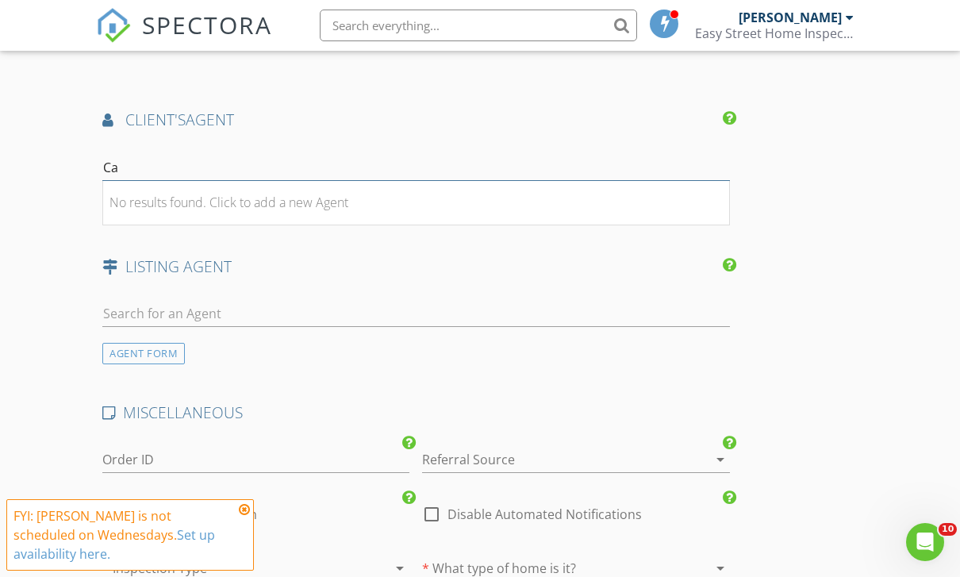
type input "C"
click at [129, 212] on div "AGENT FORM" at bounding box center [143, 207] width 83 height 21
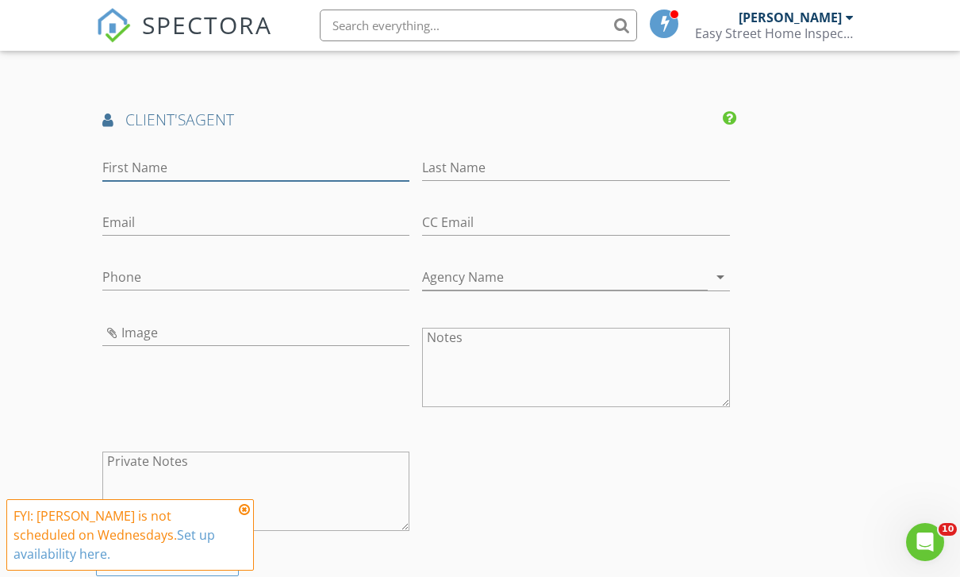
click at [126, 157] on input "First Name" at bounding box center [255, 168] width 307 height 26
type input "[PERSON_NAME]"
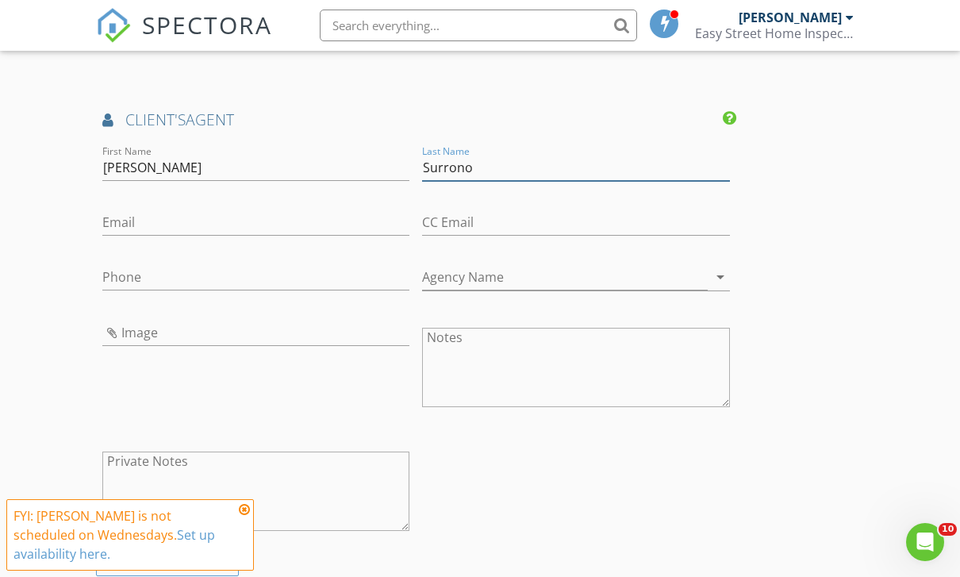
type input "Surrono"
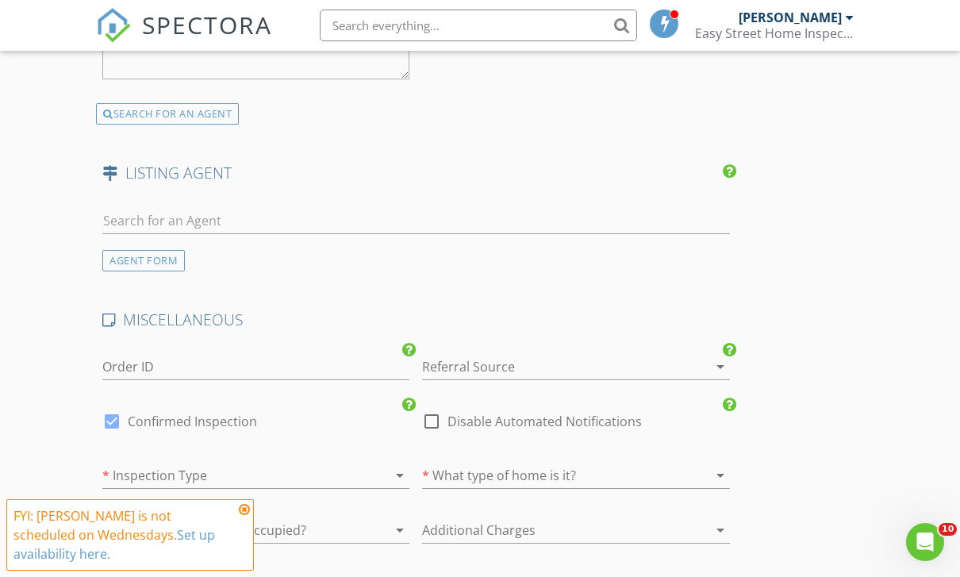
scroll to position [2425, 0]
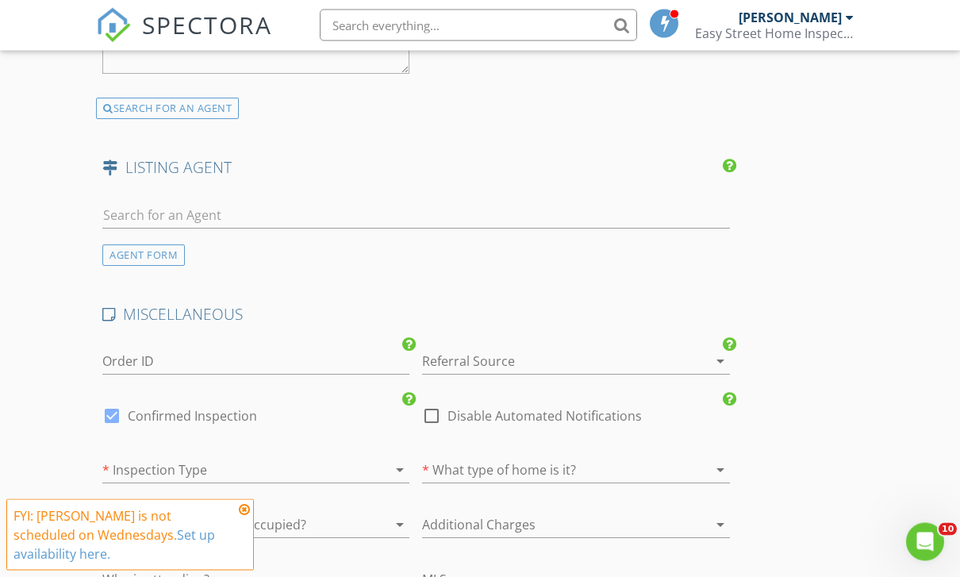
click at [137, 470] on div at bounding box center [233, 470] width 263 height 25
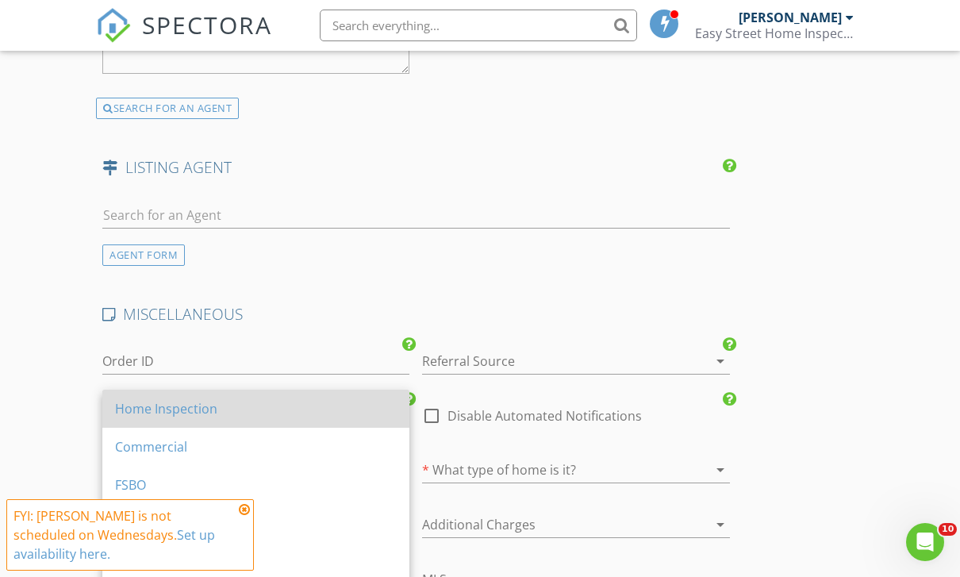
click at [128, 407] on div "Home Inspection" at bounding box center [256, 408] width 282 height 19
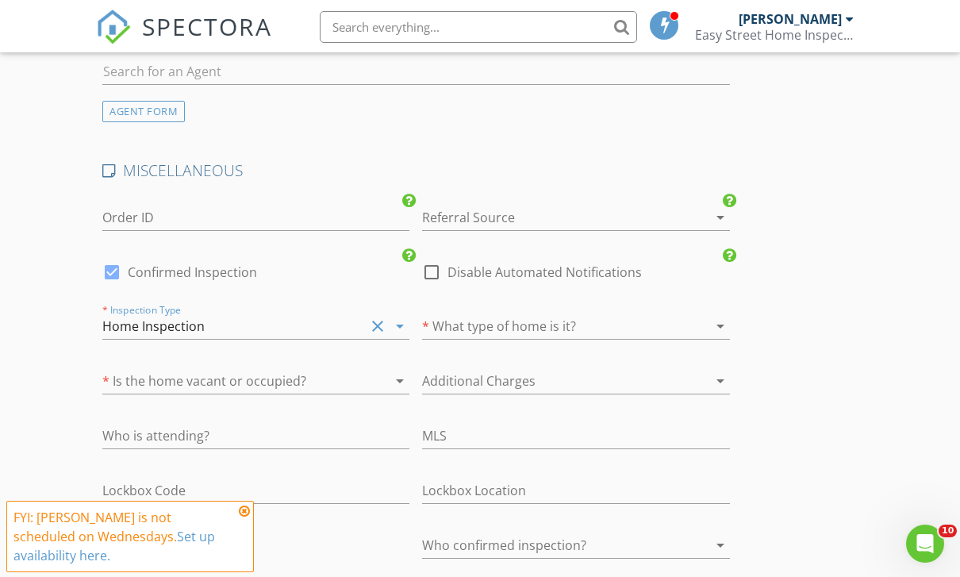
click at [728, 321] on icon "arrow_drop_down" at bounding box center [720, 324] width 19 height 19
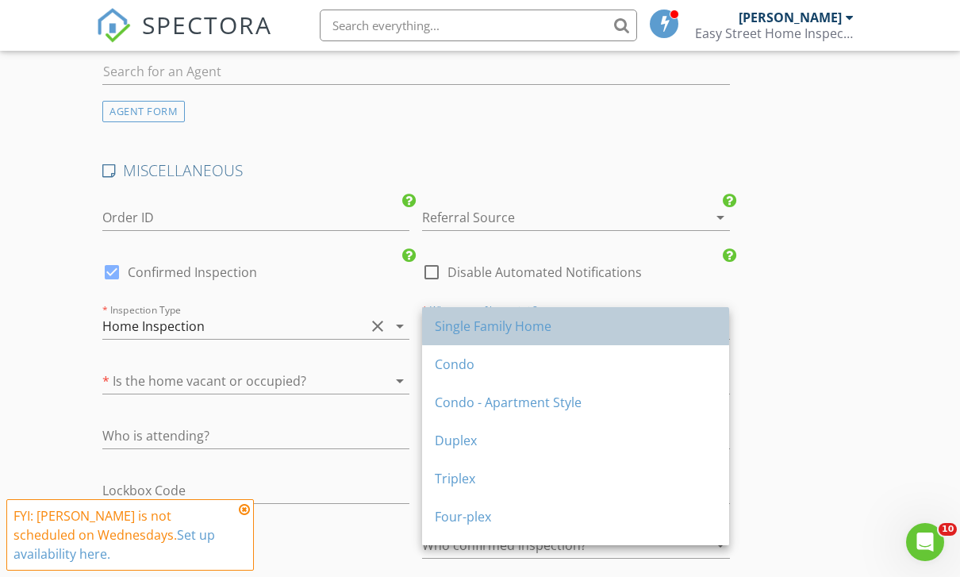
click at [639, 324] on div "Single Family Home" at bounding box center [576, 326] width 282 height 19
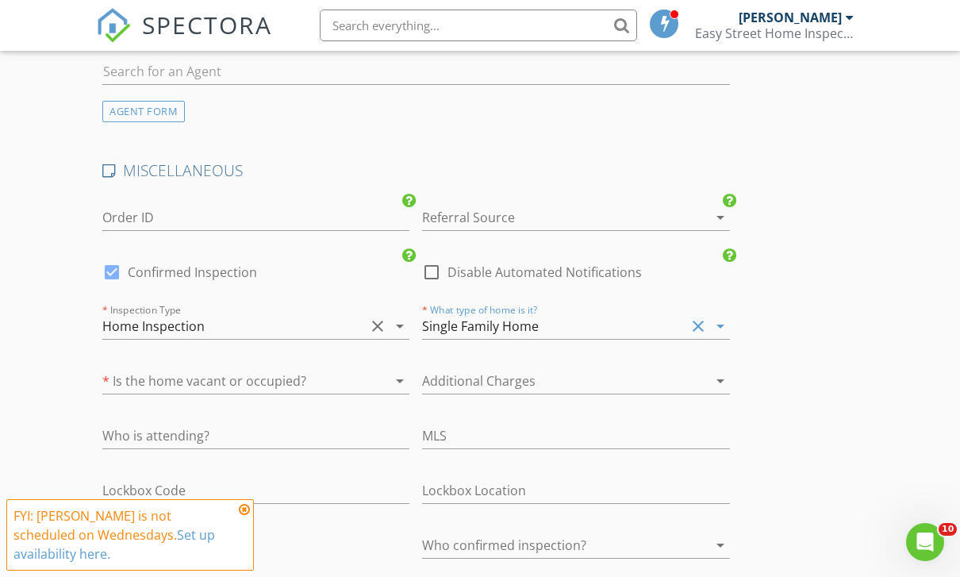
click at [145, 368] on div at bounding box center [233, 380] width 263 height 25
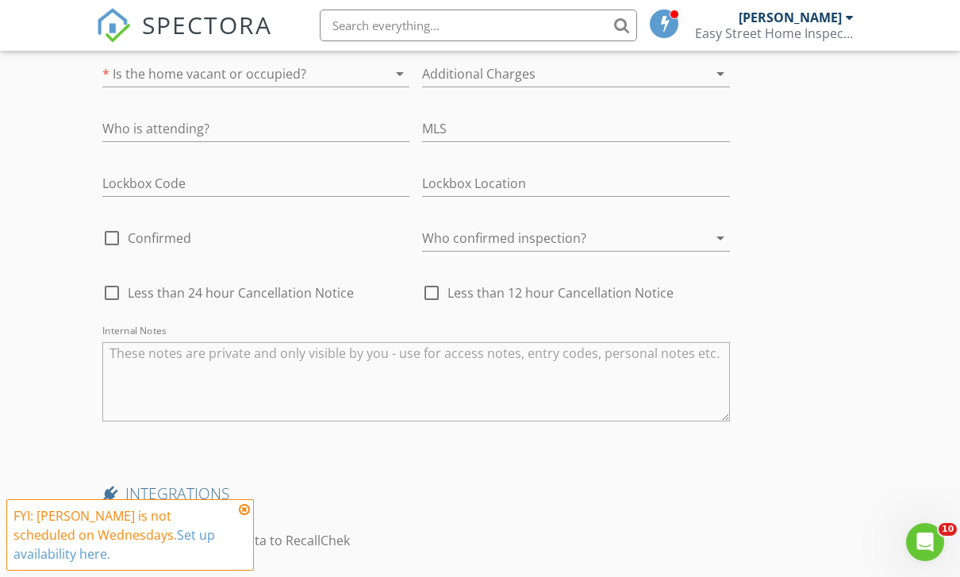
scroll to position [3097, 0]
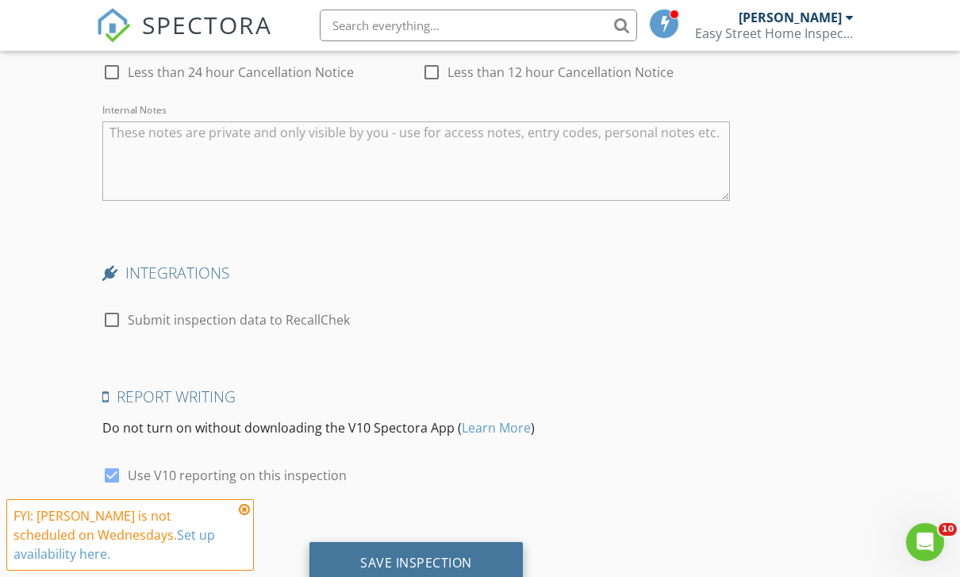
click at [467, 555] on div "Save Inspection" at bounding box center [416, 563] width 112 height 16
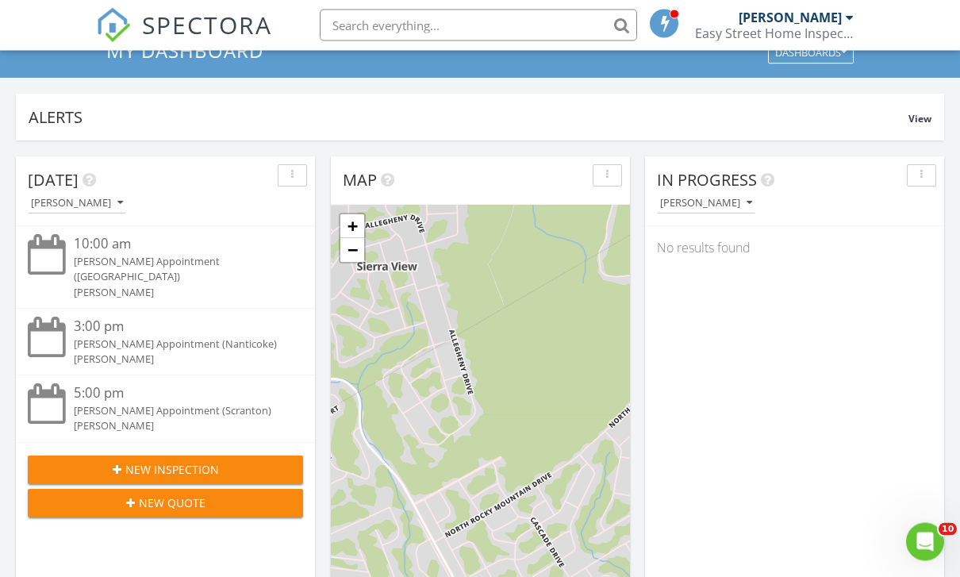
scroll to position [68, 0]
